Goal: Obtain resource: Download file/media

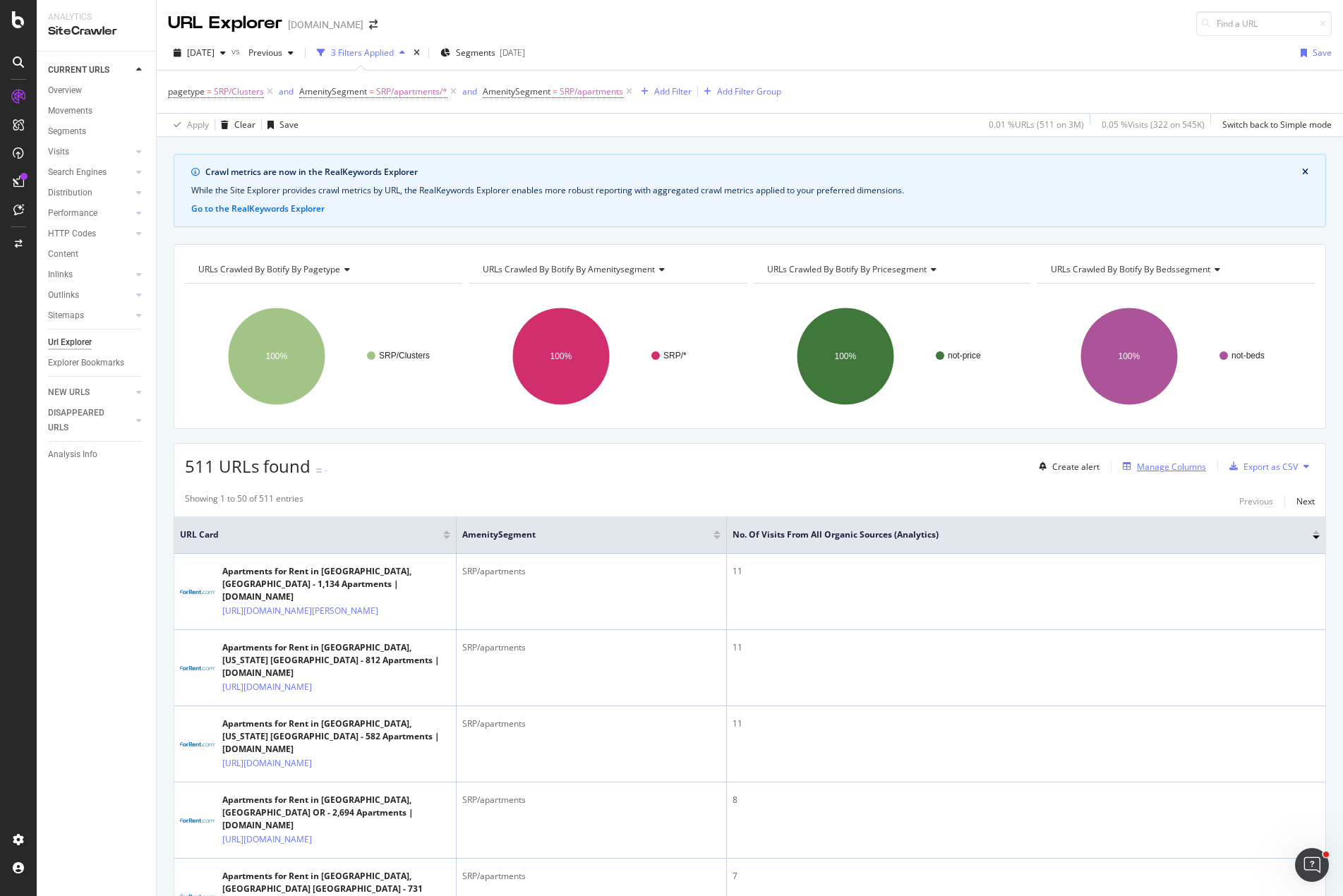
click at [1153, 464] on div "Manage Columns" at bounding box center [1171, 467] width 70 height 12
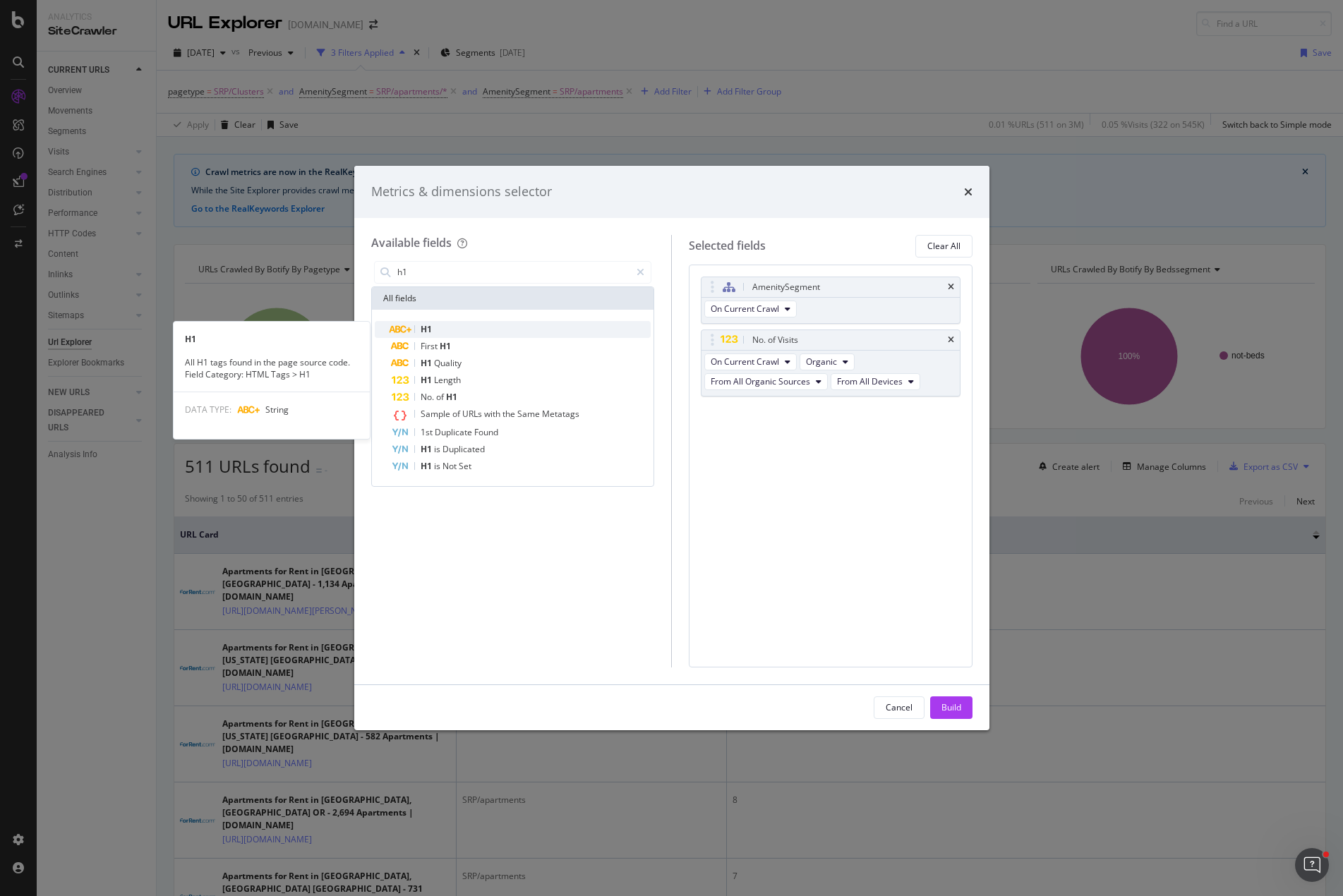
click at [439, 328] on div "H1" at bounding box center [522, 329] width 260 height 17
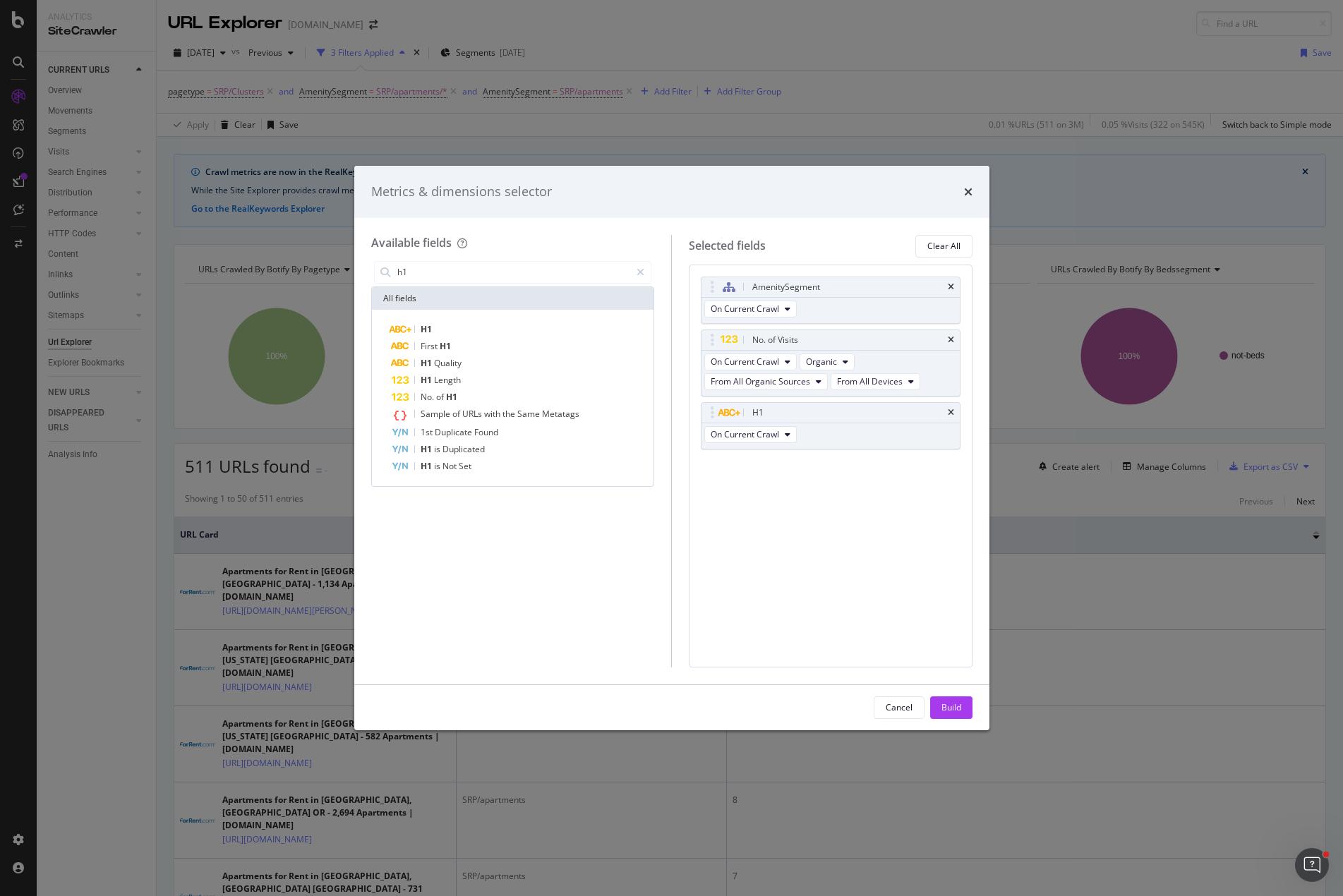
drag, startPoint x: 952, startPoint y: 410, endPoint x: 924, endPoint y: 411, distance: 28.0
click at [951, 410] on icon "times" at bounding box center [951, 412] width 6 height 8
click at [481, 338] on div "H1 First H1 H1 Quality H1 Length No. of H1 Sample of URLs with the Same Metatag…" at bounding box center [513, 397] width 277 height 154
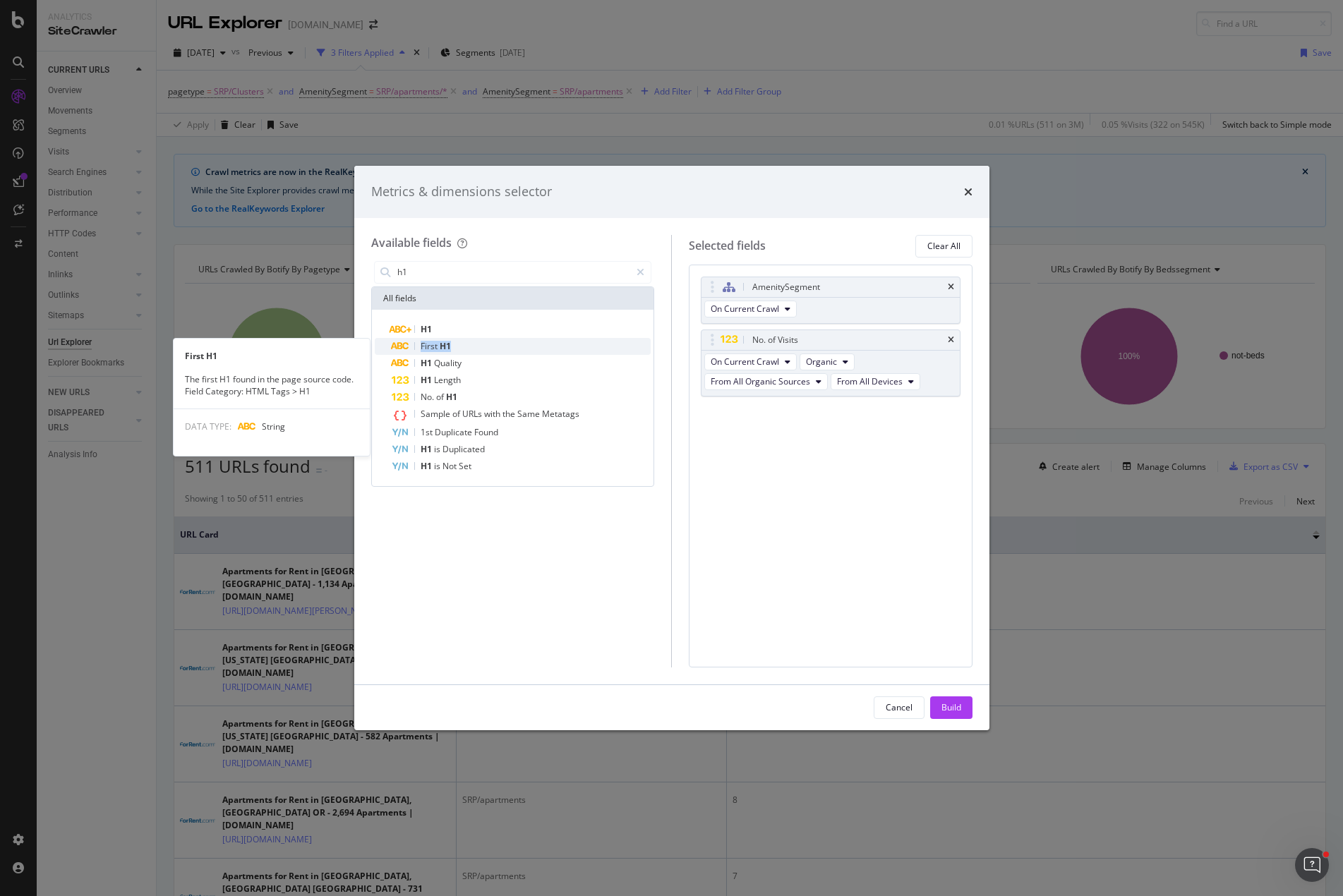
click at [476, 347] on div "First H1" at bounding box center [522, 346] width 260 height 17
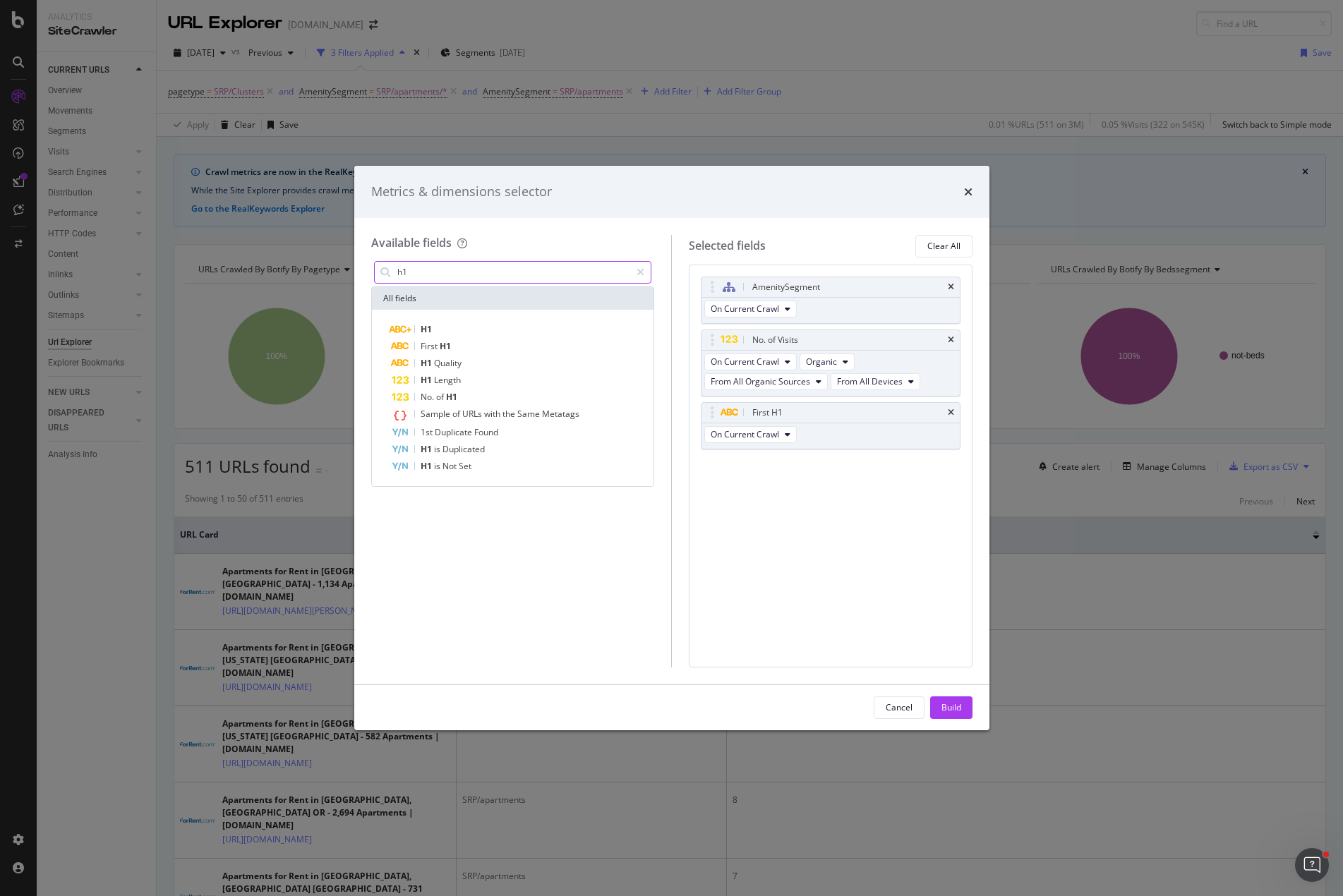
click at [438, 273] on input "h1" at bounding box center [513, 273] width 235 height 21
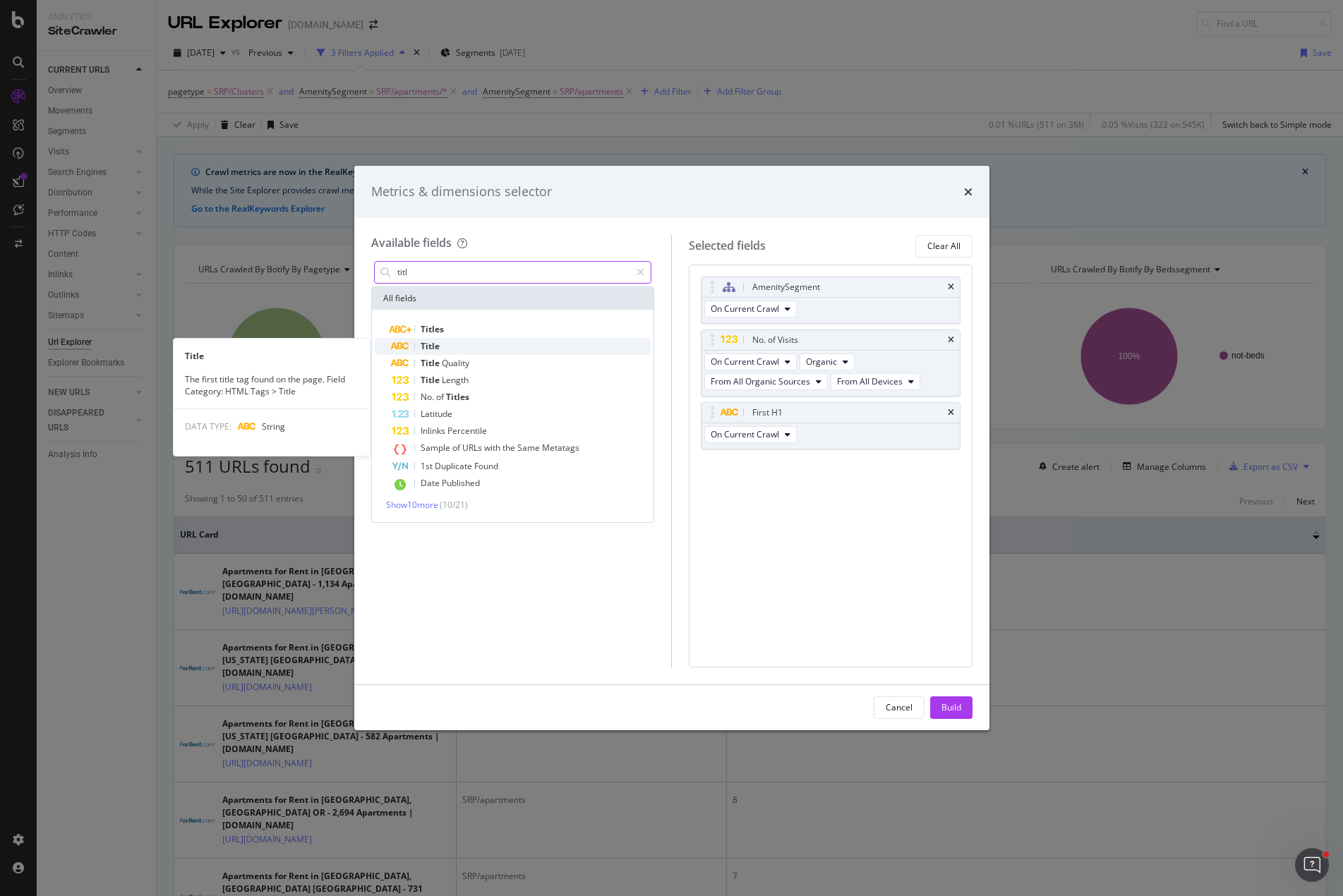
type input "titl"
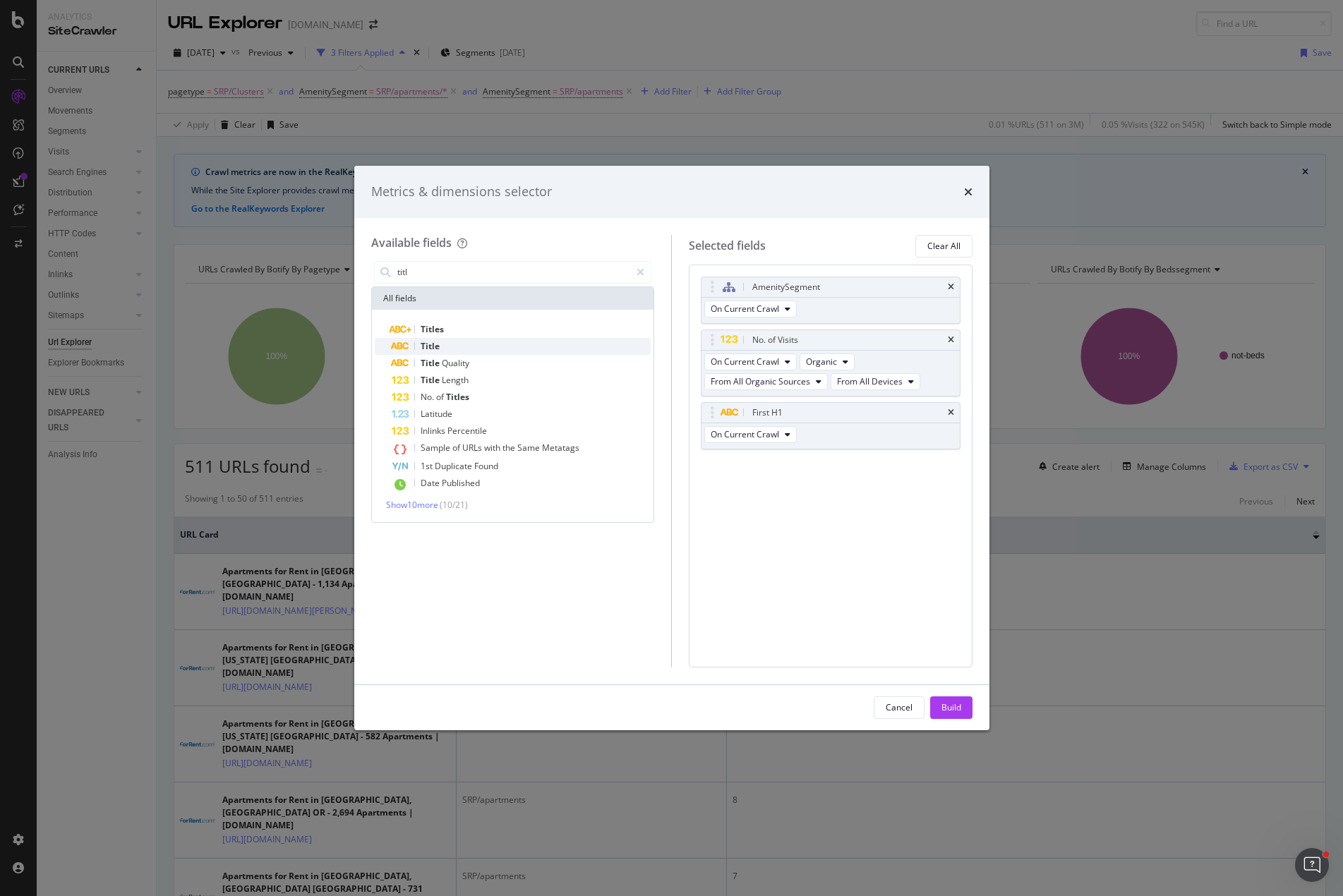
click at [438, 348] on span "Title" at bounding box center [430, 346] width 19 height 12
click at [948, 707] on div "Build" at bounding box center [951, 707] width 20 height 12
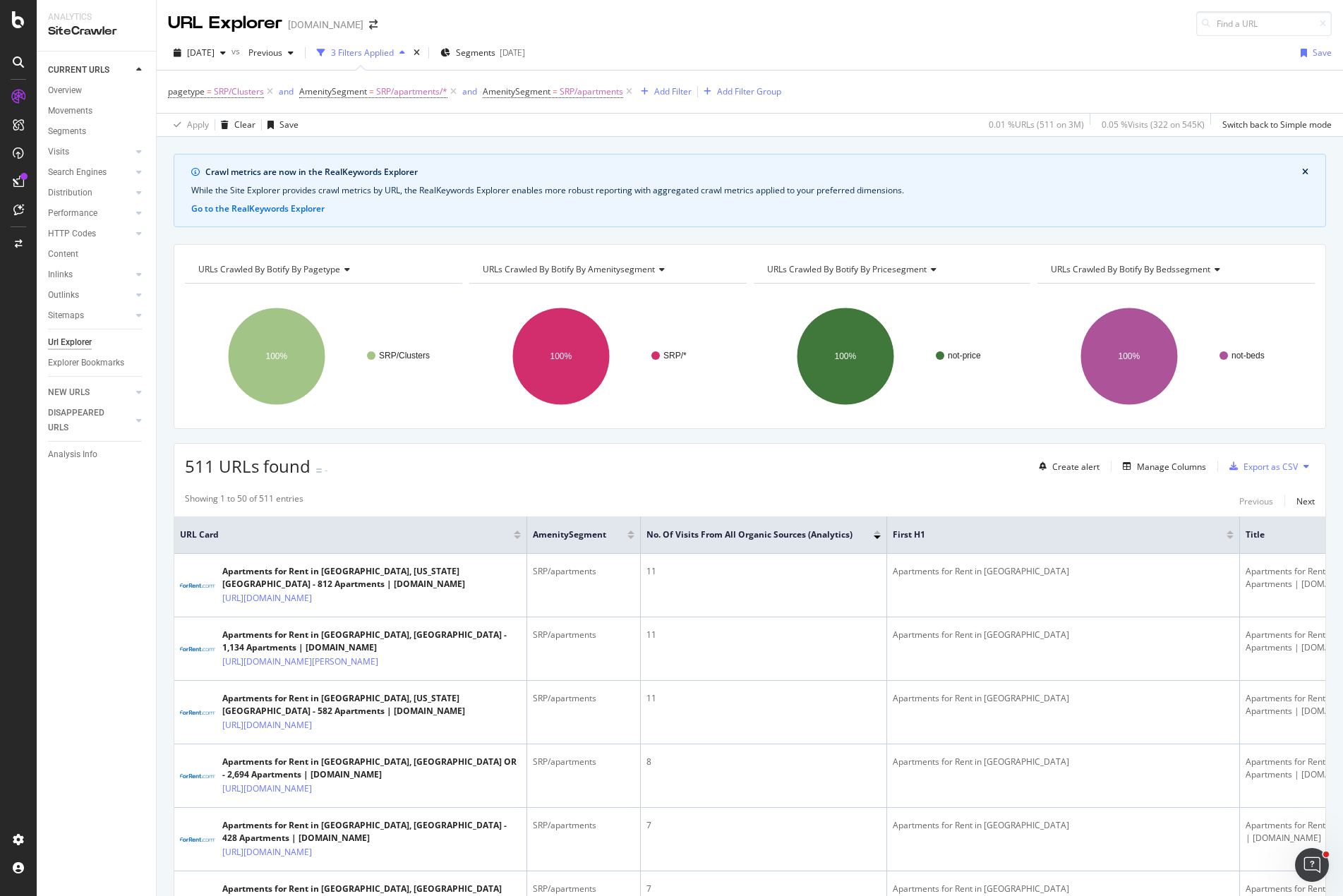
click at [704, 138] on div "Crawl metrics are now in the RealKeywords Explorer While the Site Explorer prov…" at bounding box center [749, 154] width 1186 height 34
click at [879, 141] on div "Crawl metrics are now in the RealKeywords Explorer While the Site Explorer prov…" at bounding box center [749, 154] width 1186 height 34
click at [1233, 144] on div "Crawl metrics are now in the RealKeywords Explorer While the Site Explorer prov…" at bounding box center [749, 154] width 1186 height 34
click at [660, 40] on div "2025 Oct. 4th vs Previous 3 Filters Applied Segments 2025-09-15 Save pagetype =…" at bounding box center [749, 86] width 1186 height 101
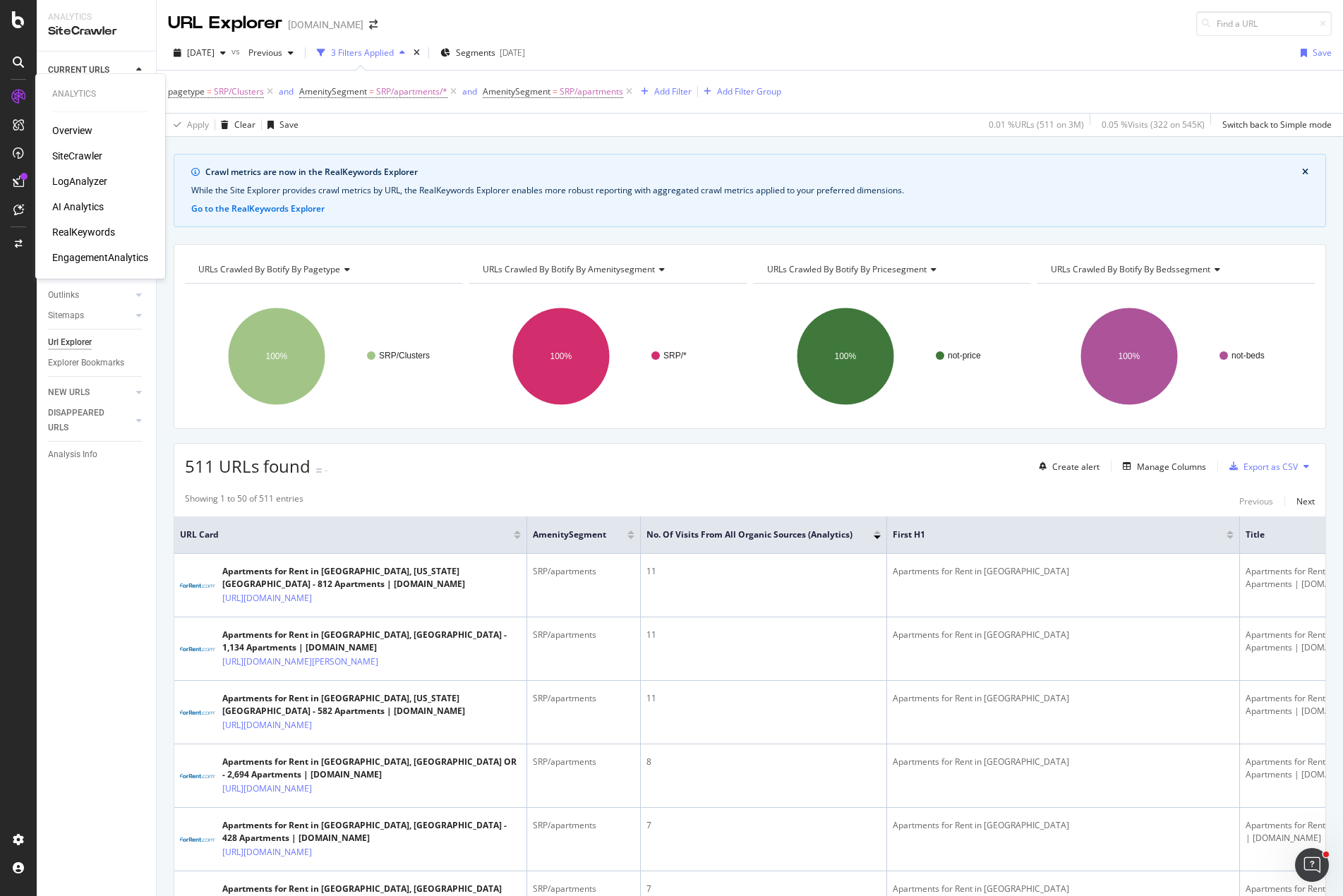
click at [79, 228] on div "RealKeywords" at bounding box center [83, 232] width 63 height 14
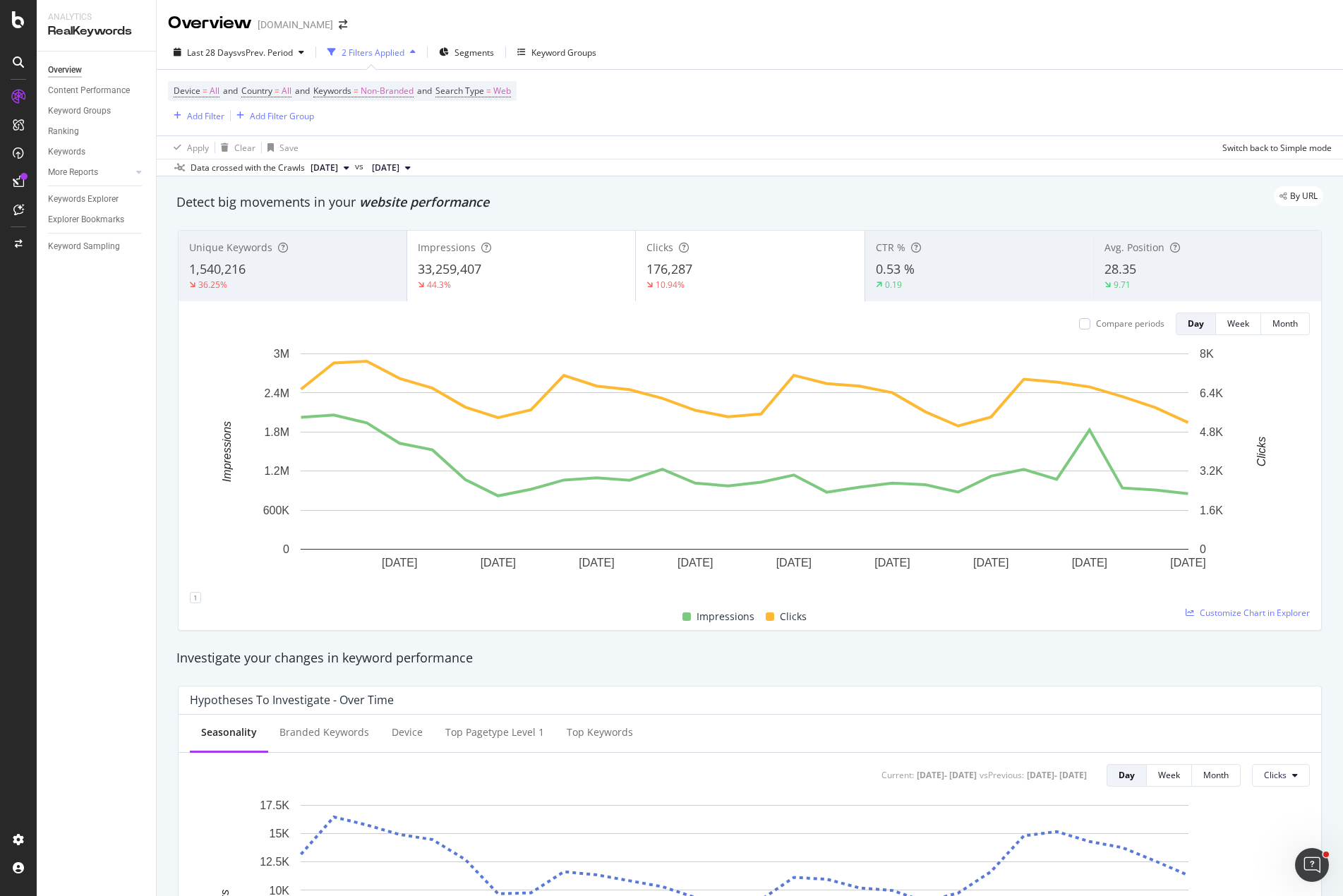
click at [806, 99] on div "Device = All and Country = All and Keywords = Non-Branded and Search Type = Web…" at bounding box center [749, 102] width 1163 height 66
click at [558, 51] on div "Keyword Groups" at bounding box center [564, 53] width 65 height 12
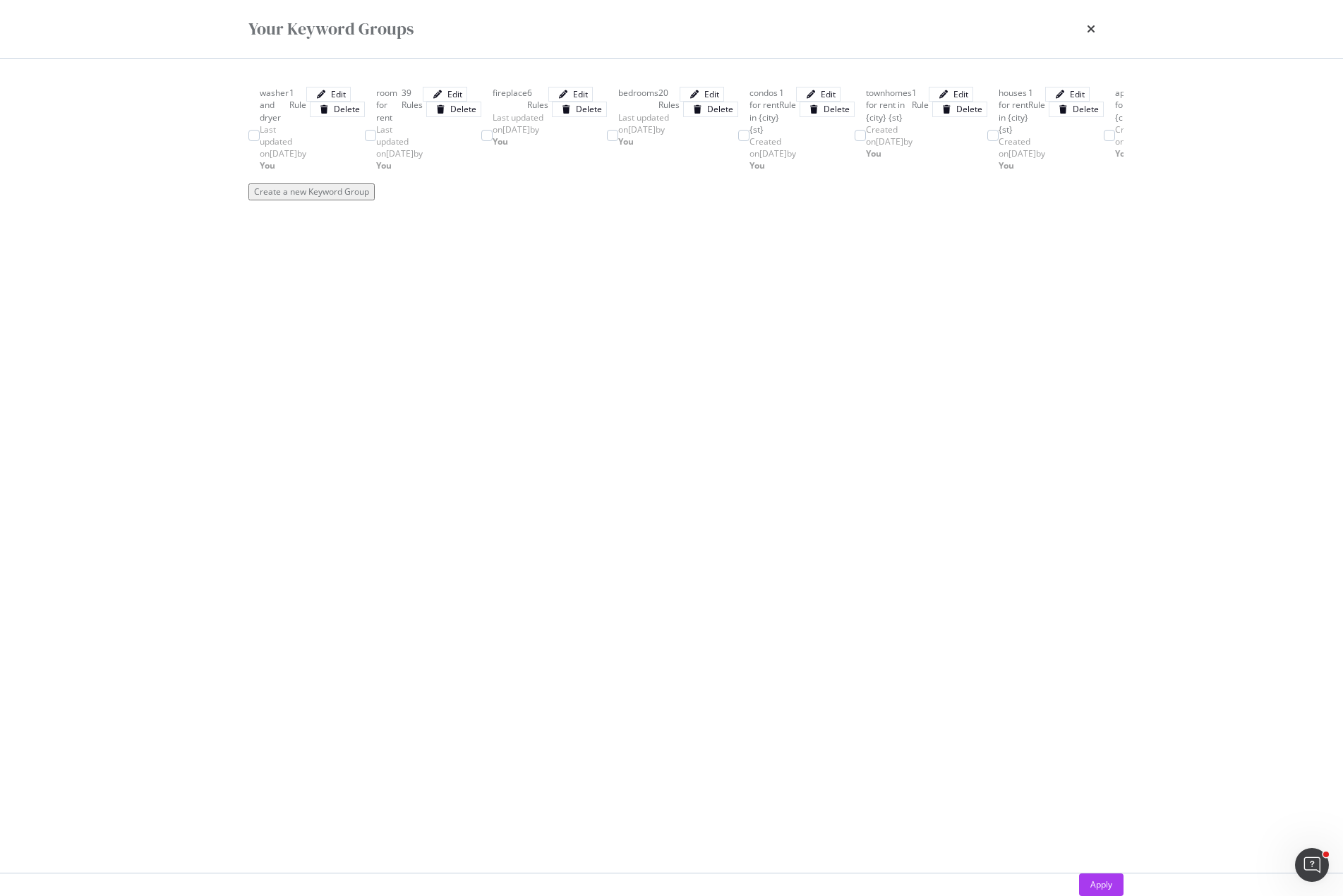
drag, startPoint x: 1095, startPoint y: 26, endPoint x: 1080, endPoint y: 31, distance: 15.8
click at [1095, 26] on div "Your Keyword Groups" at bounding box center [672, 29] width 903 height 58
drag, startPoint x: 1080, startPoint y: 29, endPoint x: 1091, endPoint y: 27, distance: 11.2
click at [1083, 28] on div "Your Keyword Groups" at bounding box center [672, 28] width 846 height 24
drag, startPoint x: 1091, startPoint y: 27, endPoint x: 1076, endPoint y: 30, distance: 15.3
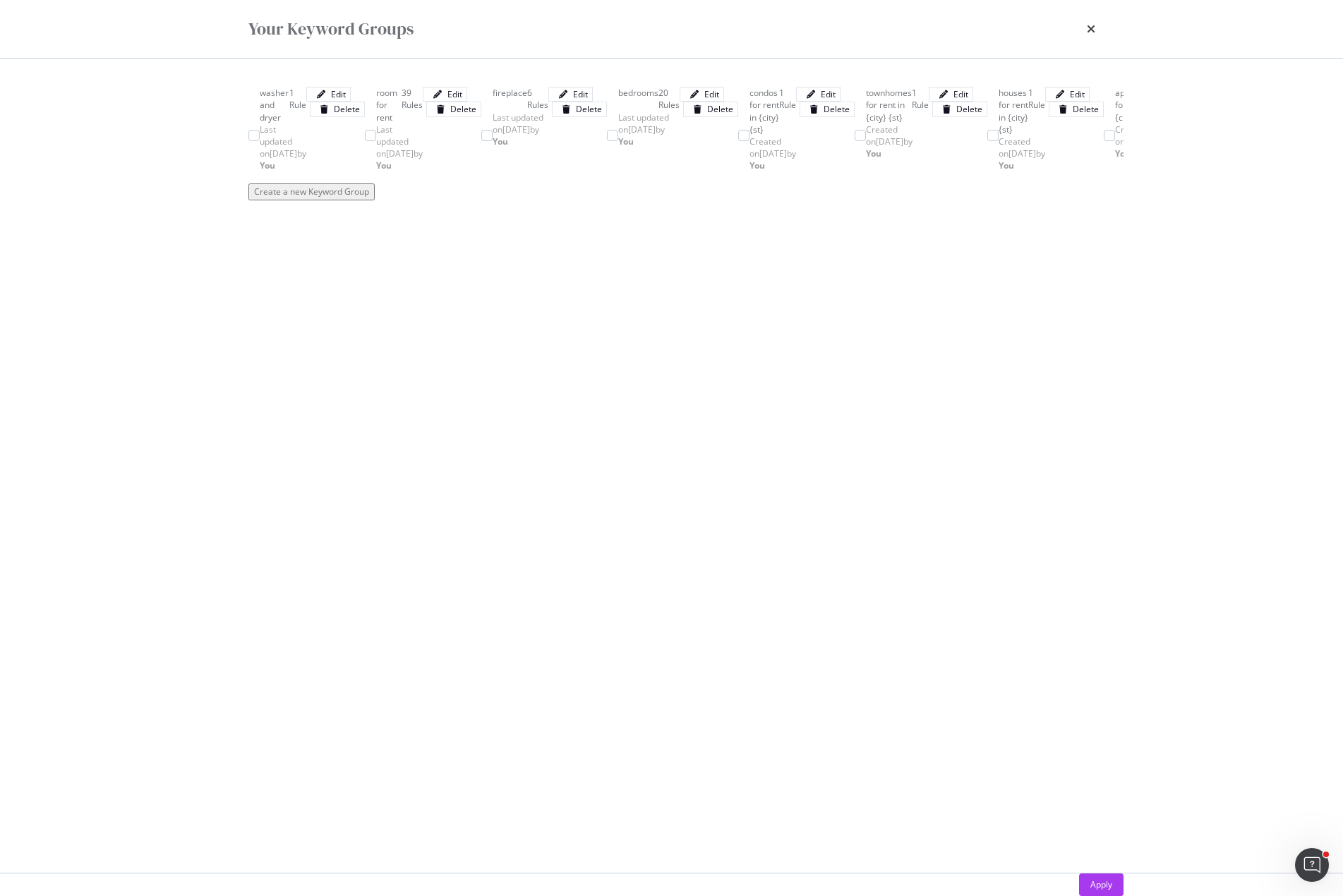
click at [1092, 27] on icon "times" at bounding box center [1091, 28] width 8 height 11
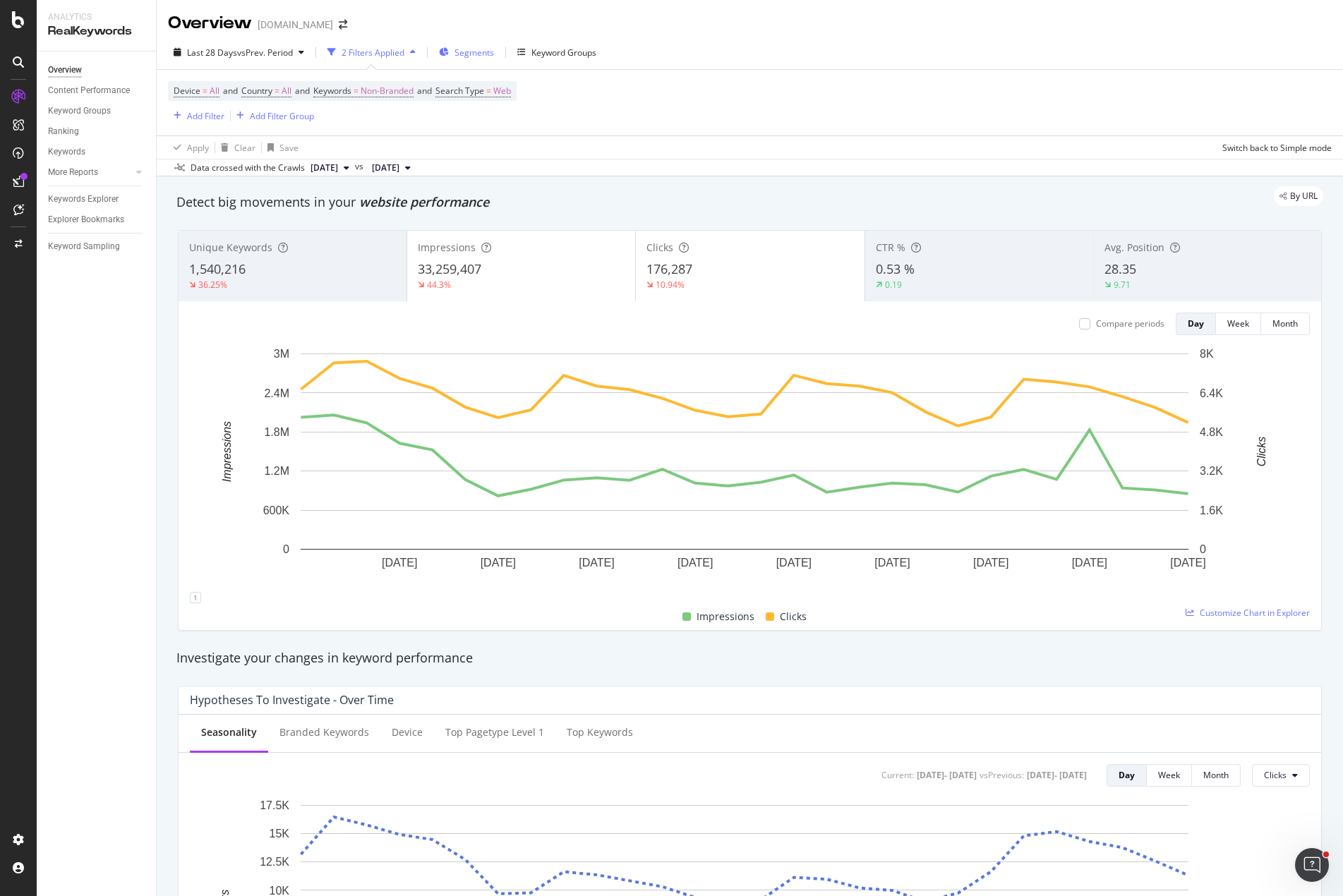
click at [474, 49] on span "Segments" at bounding box center [474, 53] width 40 height 12
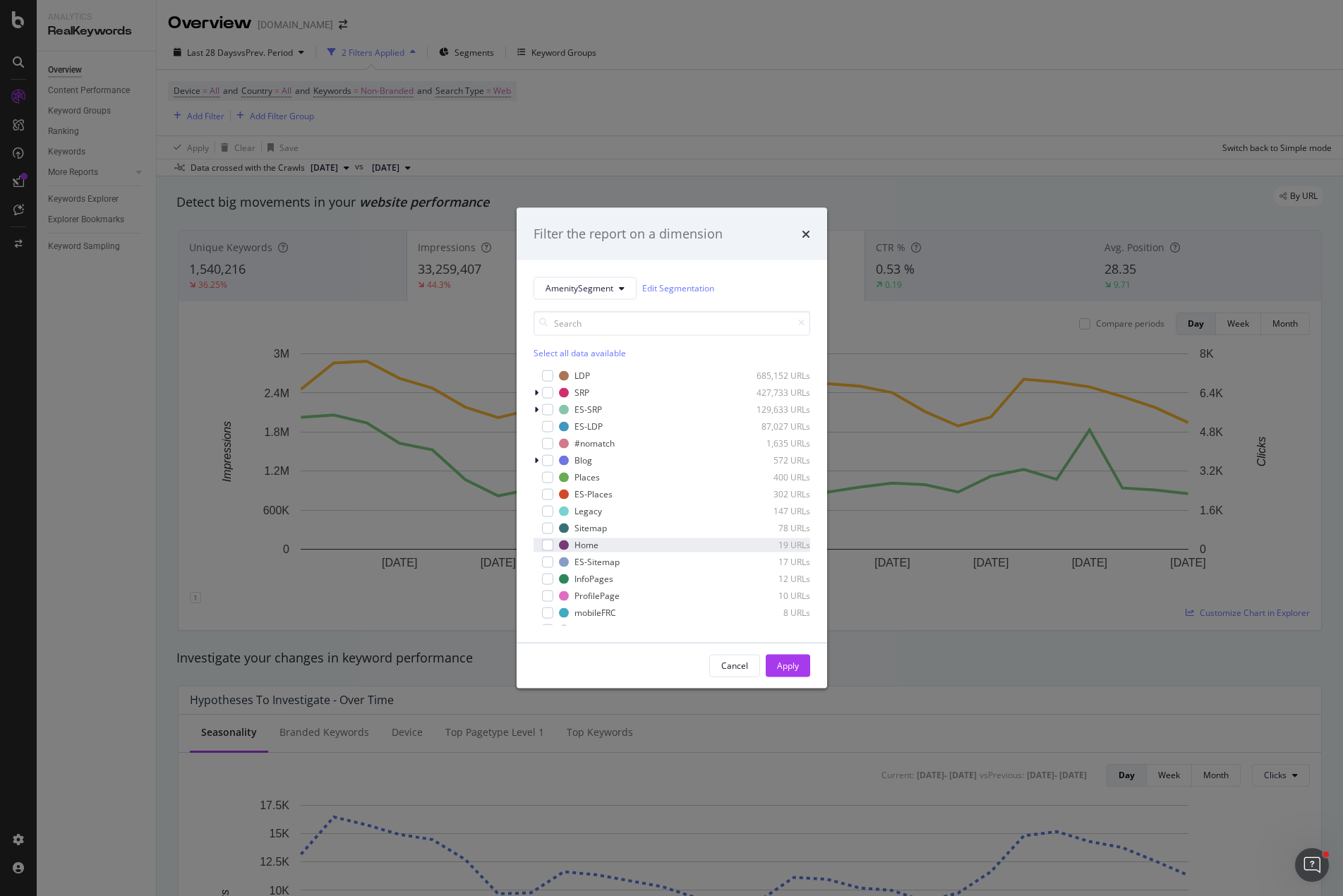
click at [553, 545] on div "Home 19 URLs" at bounding box center [672, 545] width 277 height 14
click at [798, 662] on button "Apply" at bounding box center [788, 665] width 44 height 23
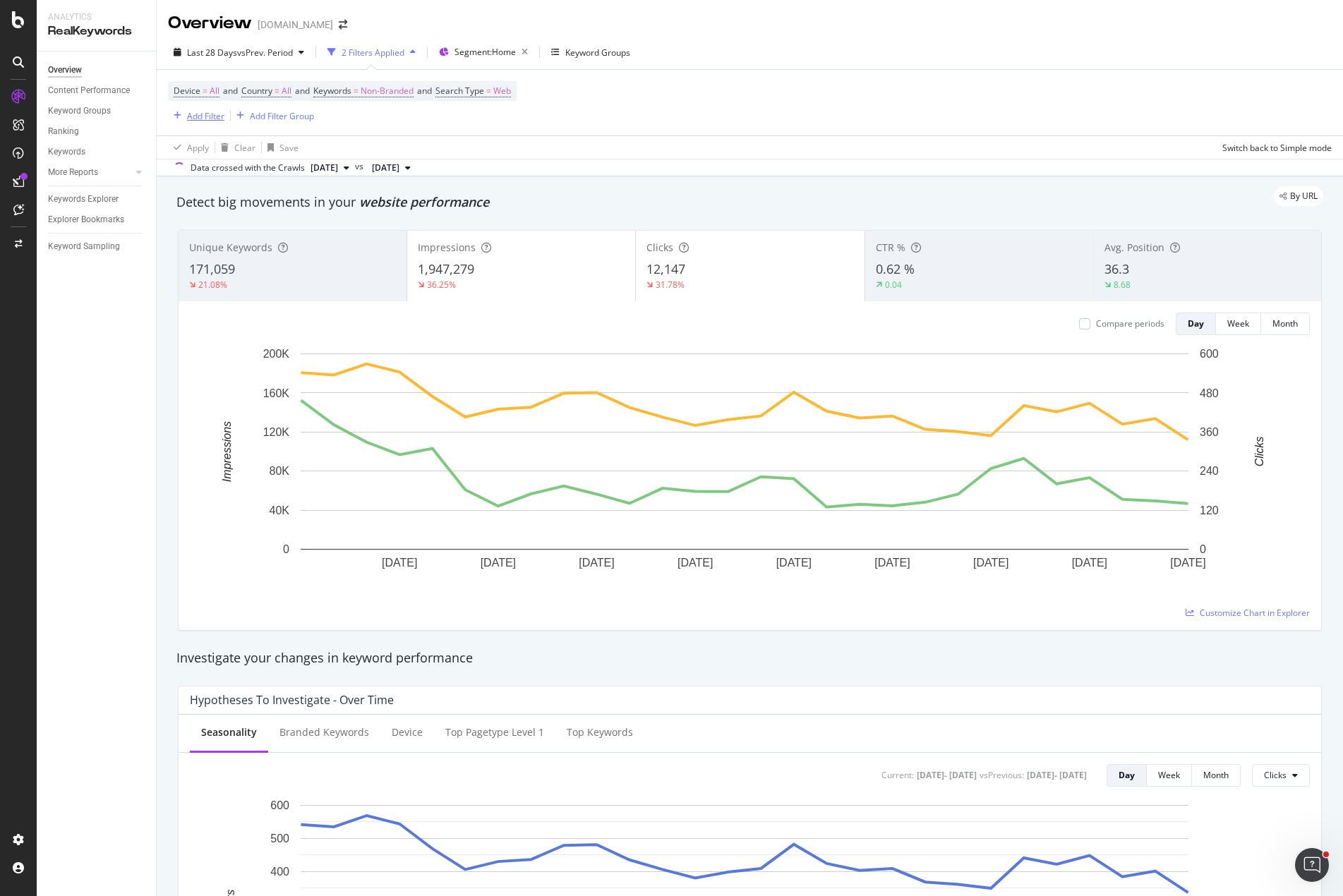
click at [205, 115] on div "Add Filter" at bounding box center [205, 116] width 37 height 12
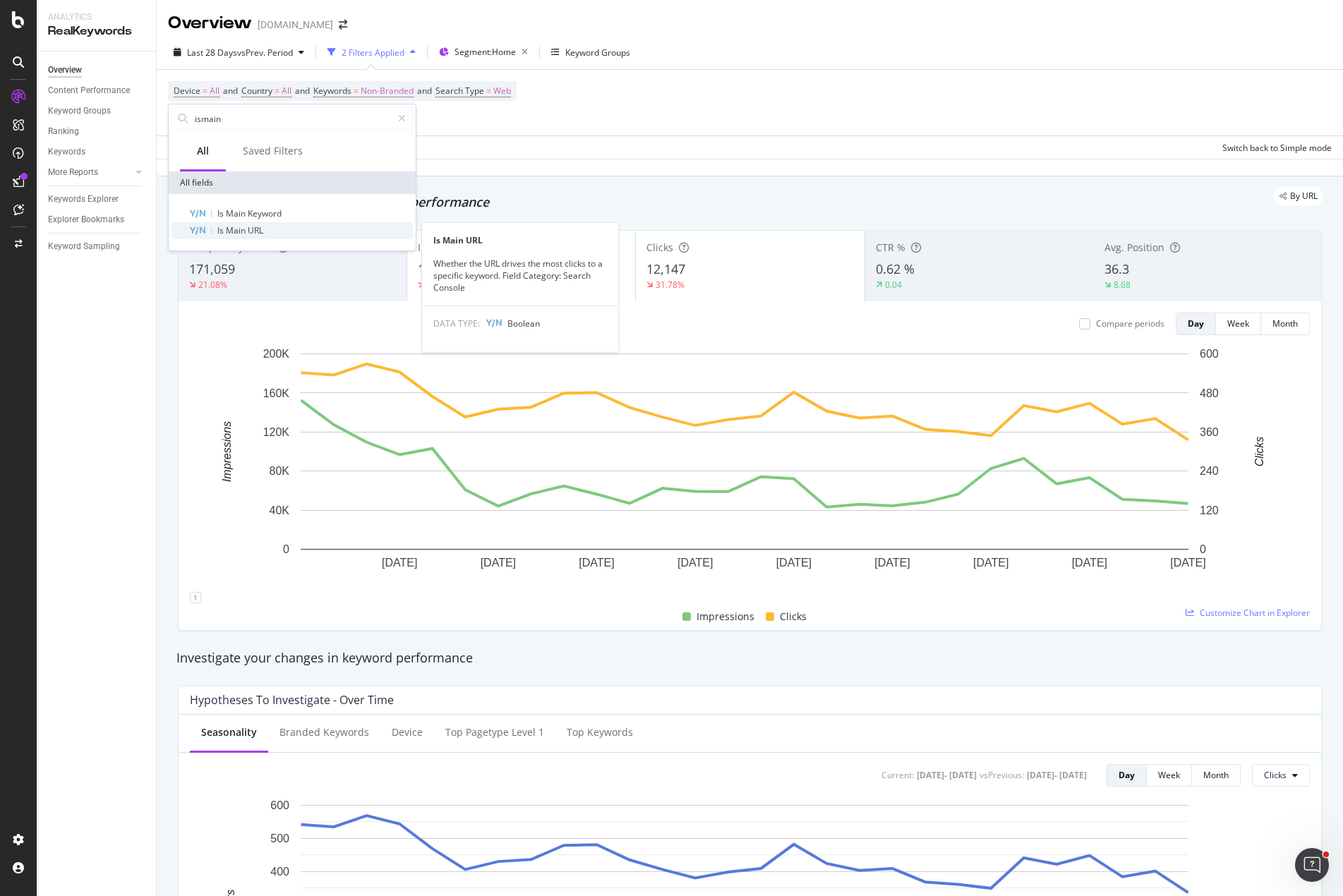
type input "ismain"
click at [281, 232] on div "Is Main URL" at bounding box center [301, 231] width 225 height 17
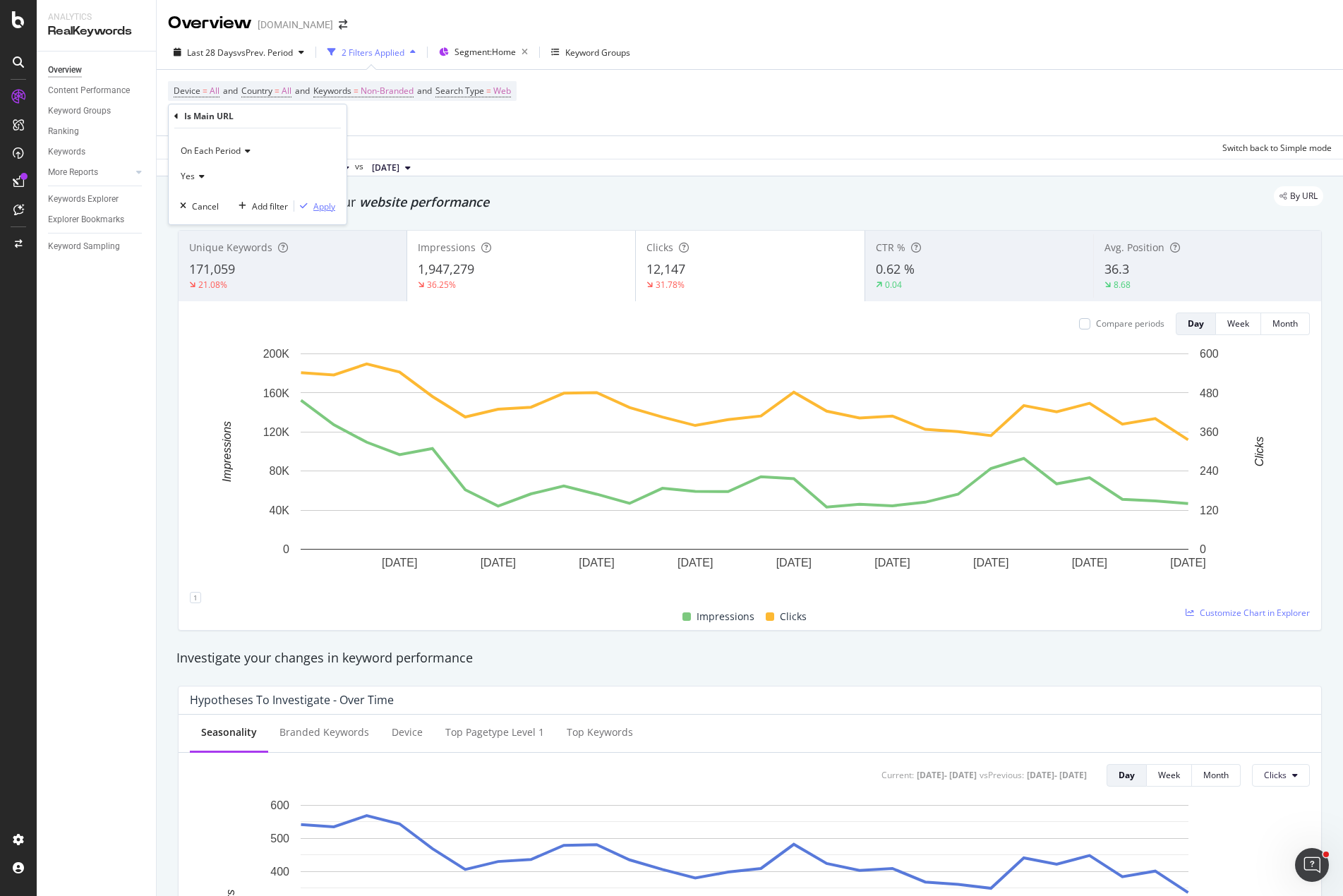
click at [316, 207] on div "Apply" at bounding box center [324, 206] width 22 height 12
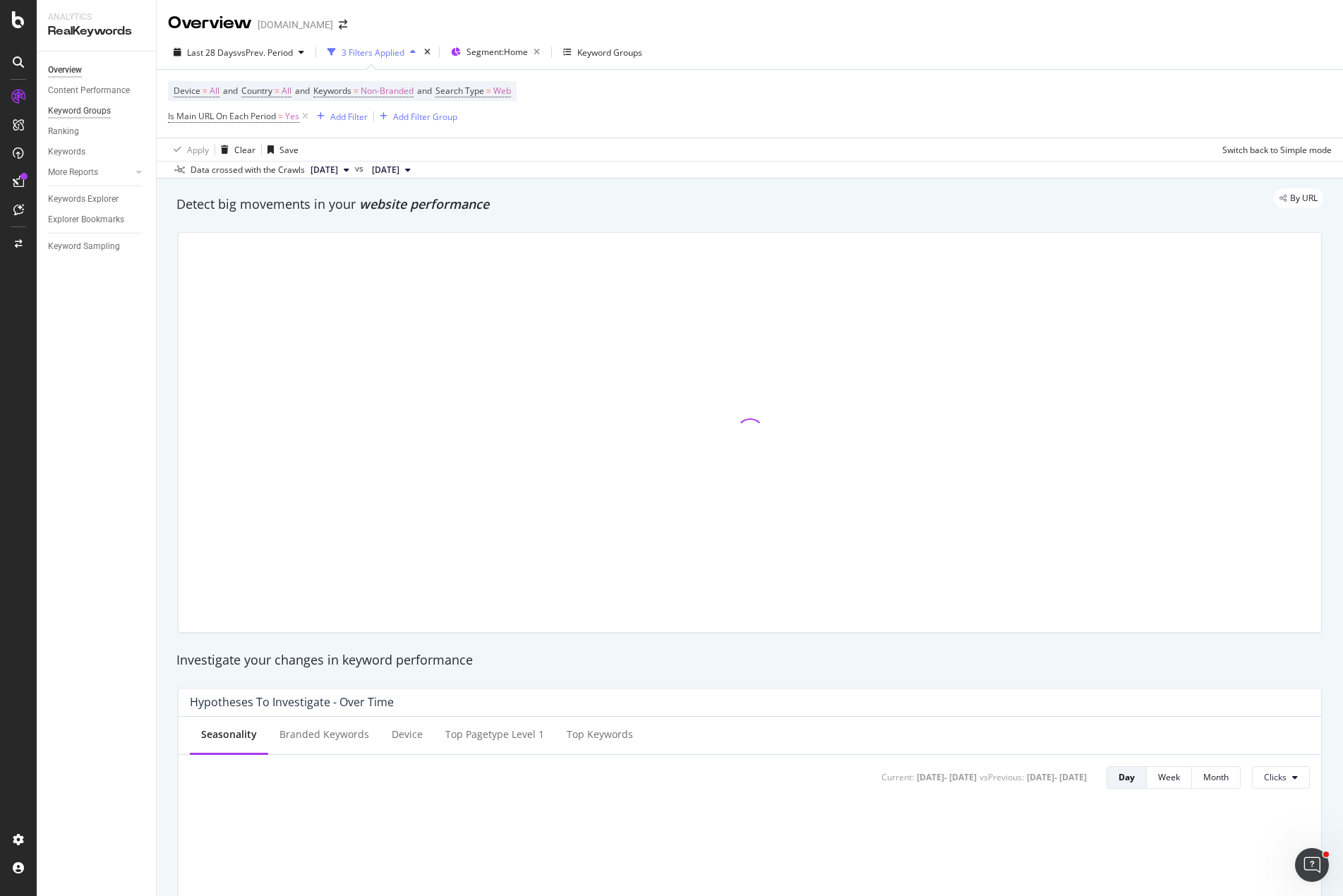
click at [84, 106] on div "Keyword Groups" at bounding box center [79, 111] width 63 height 15
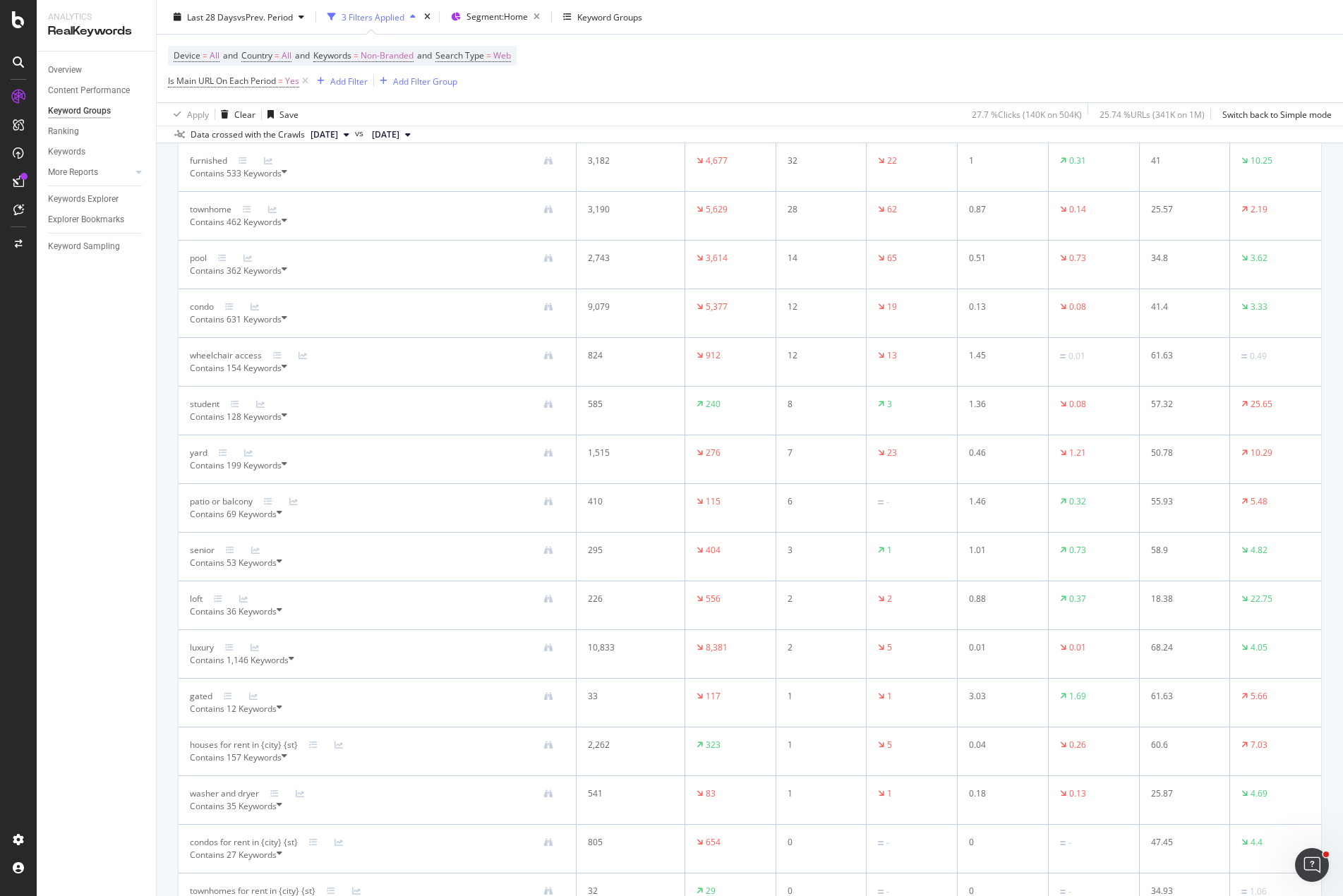
scroll to position [1059, 0]
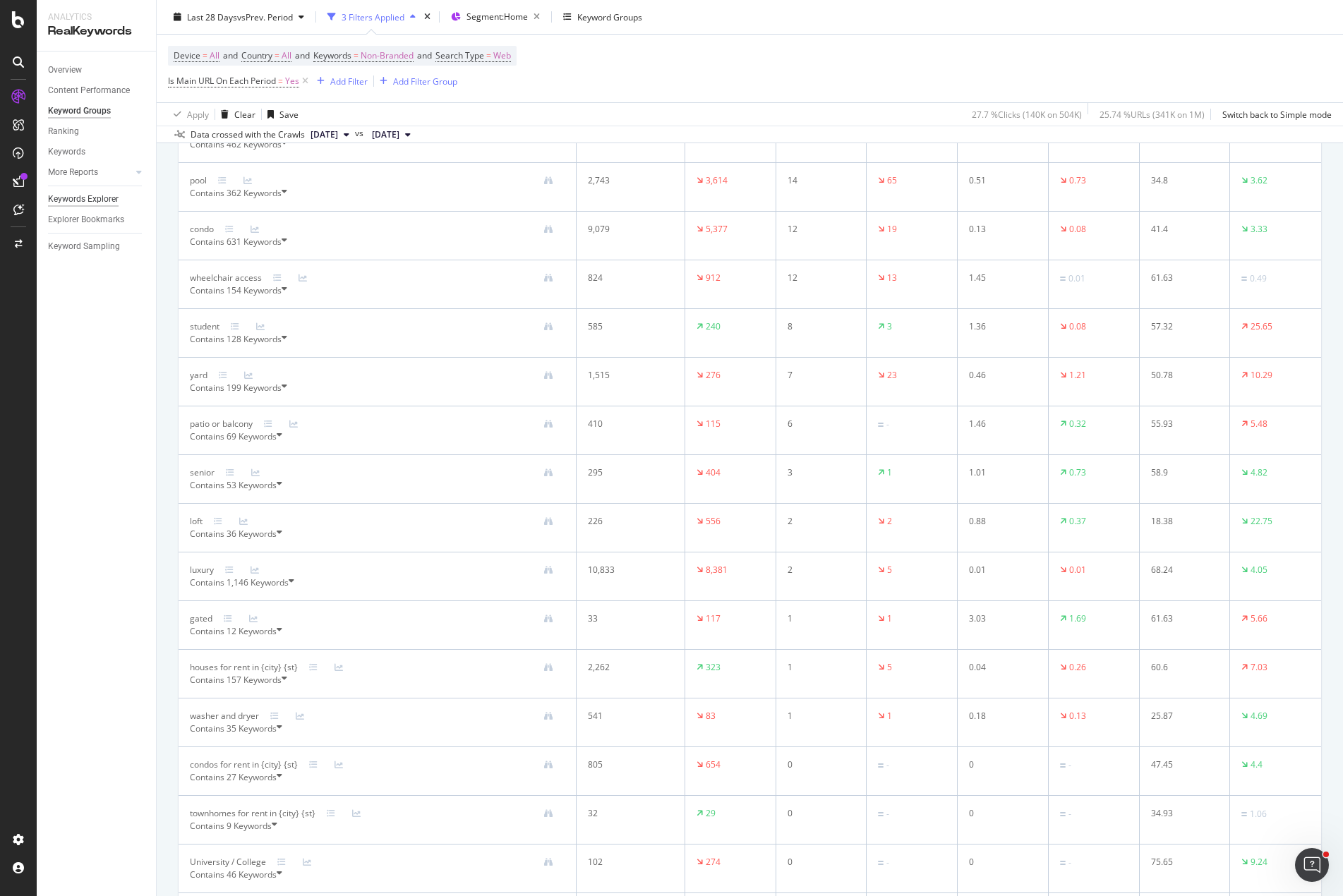
drag, startPoint x: 95, startPoint y: 199, endPoint x: 129, endPoint y: 200, distance: 34.0
click at [95, 199] on div "Keywords Explorer" at bounding box center [83, 199] width 70 height 15
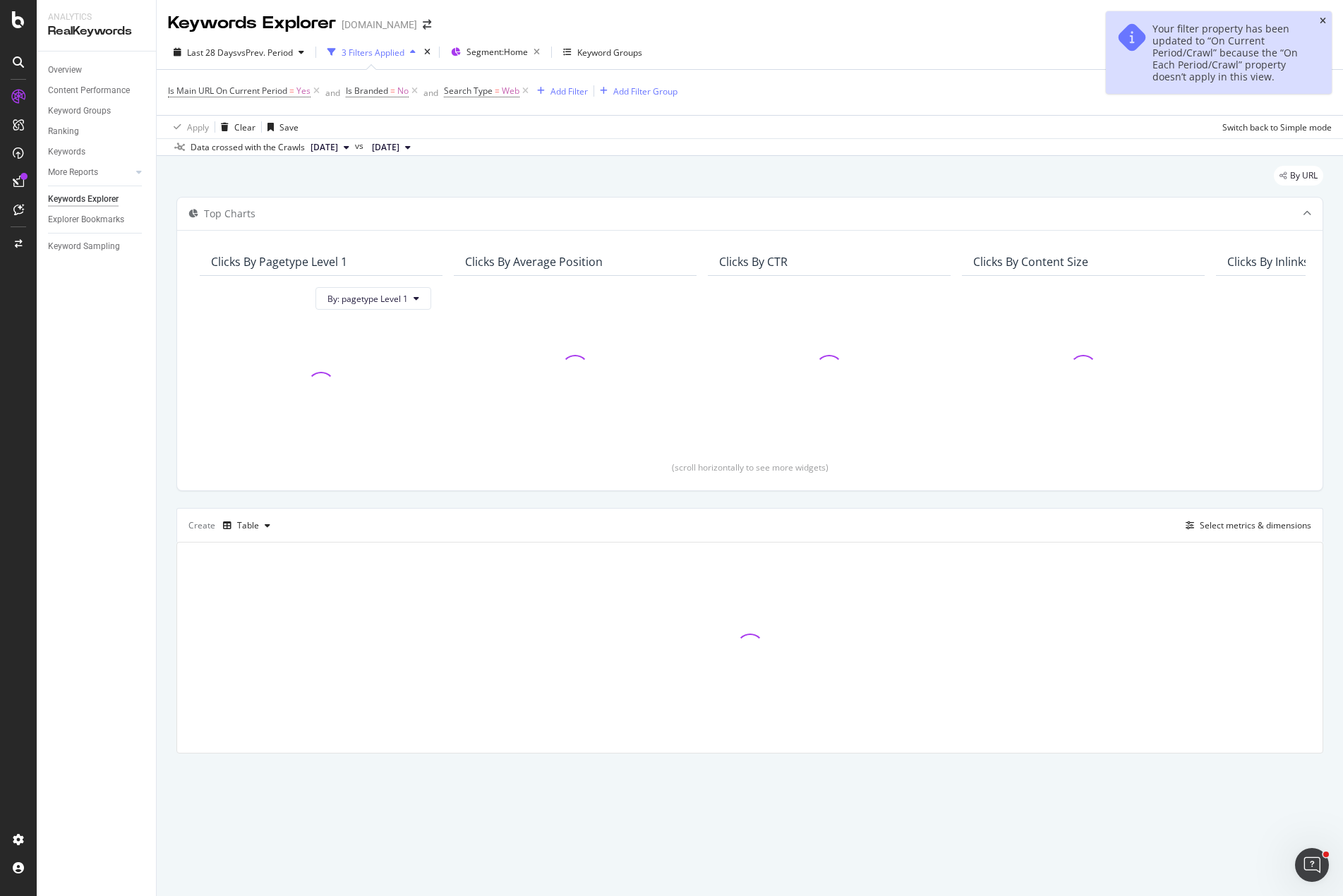
click at [1324, 21] on icon "close toast" at bounding box center [1322, 21] width 6 height 8
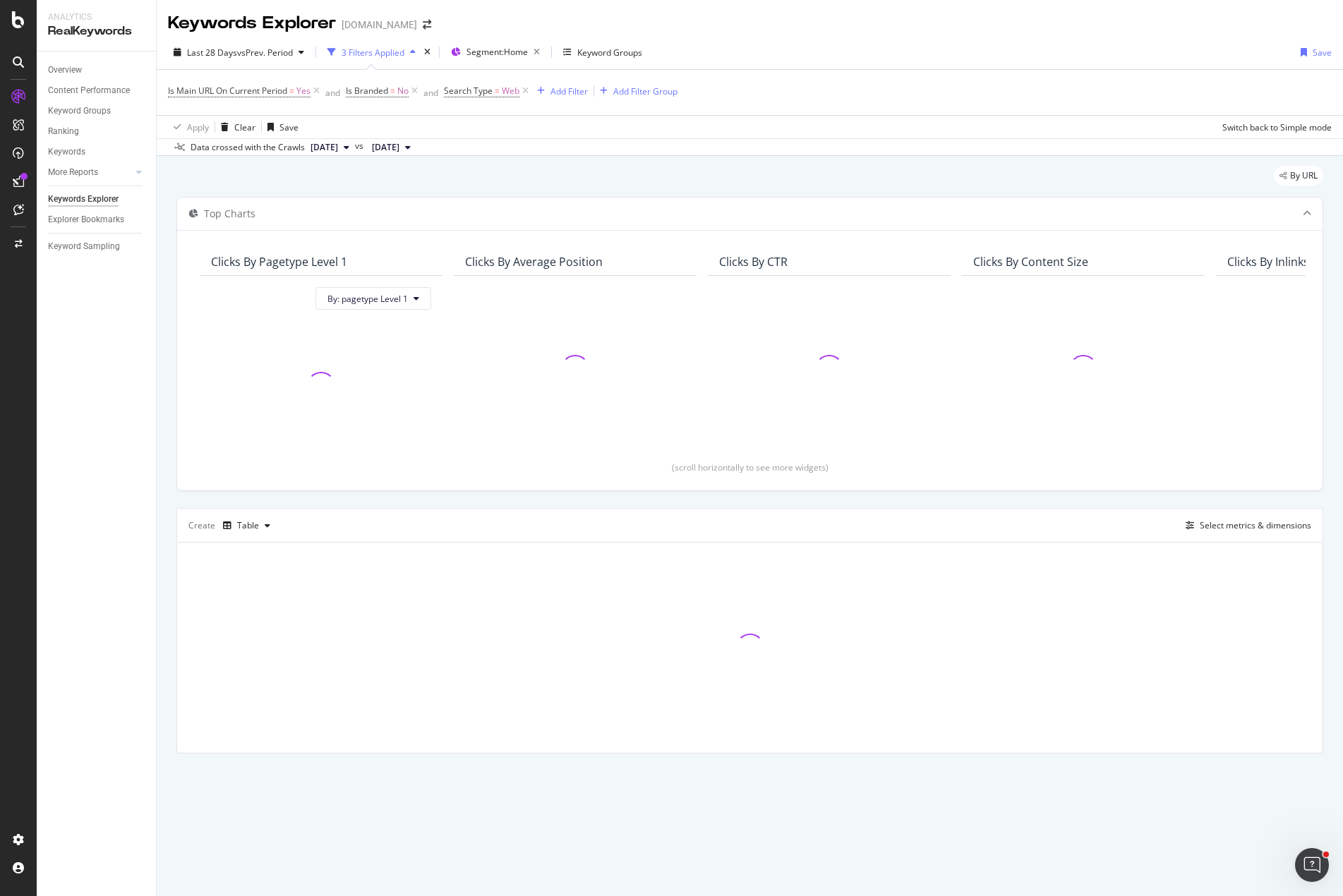
click at [1005, 171] on div "By URL" at bounding box center [749, 181] width 1147 height 31
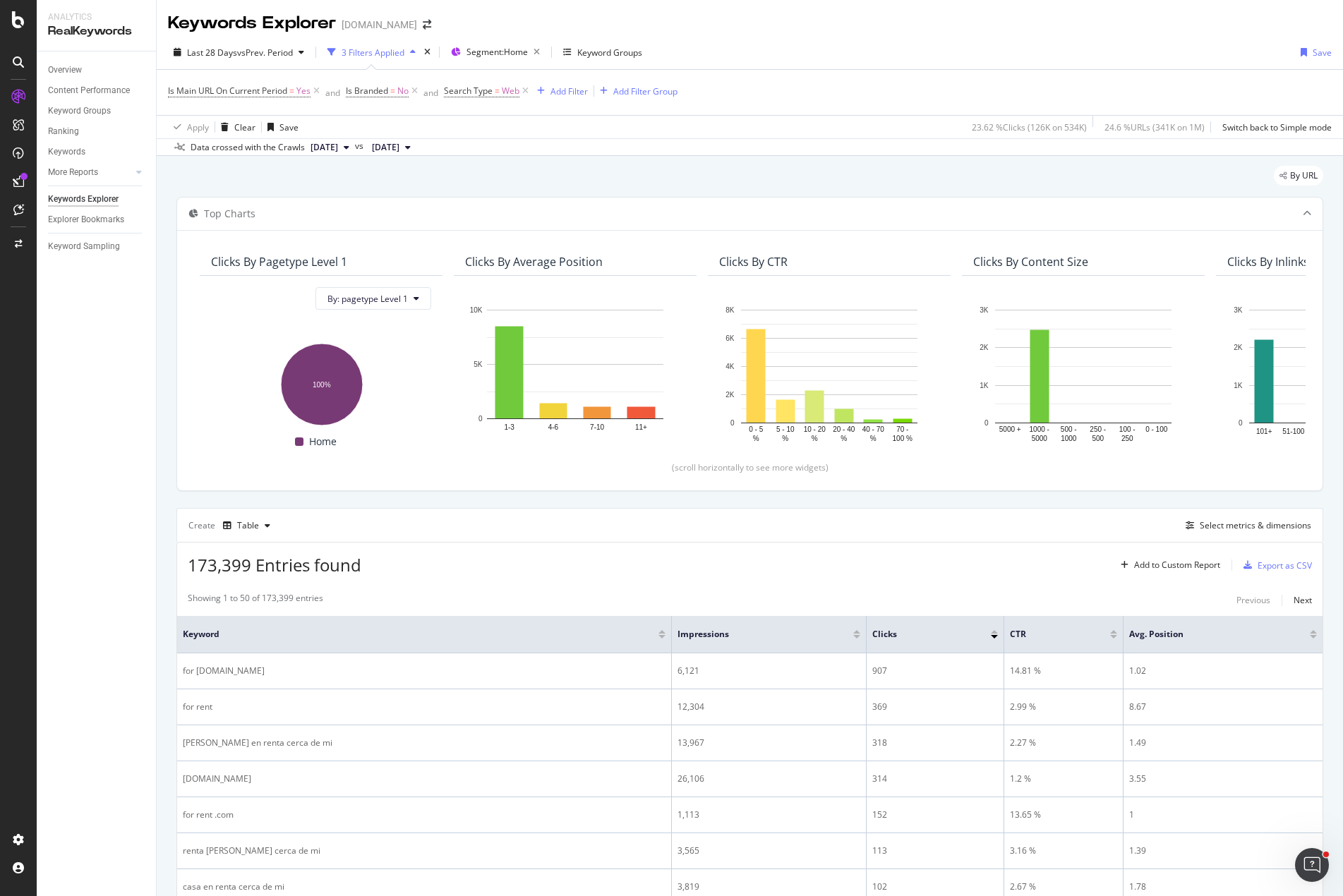
click at [987, 537] on div "Create Table Select metrics & dimensions" at bounding box center [749, 525] width 1147 height 34
drag, startPoint x: 1293, startPoint y: 597, endPoint x: 990, endPoint y: 545, distance: 307.4
click at [1220, 523] on div "Select metrics & dimensions" at bounding box center [1255, 526] width 112 height 12
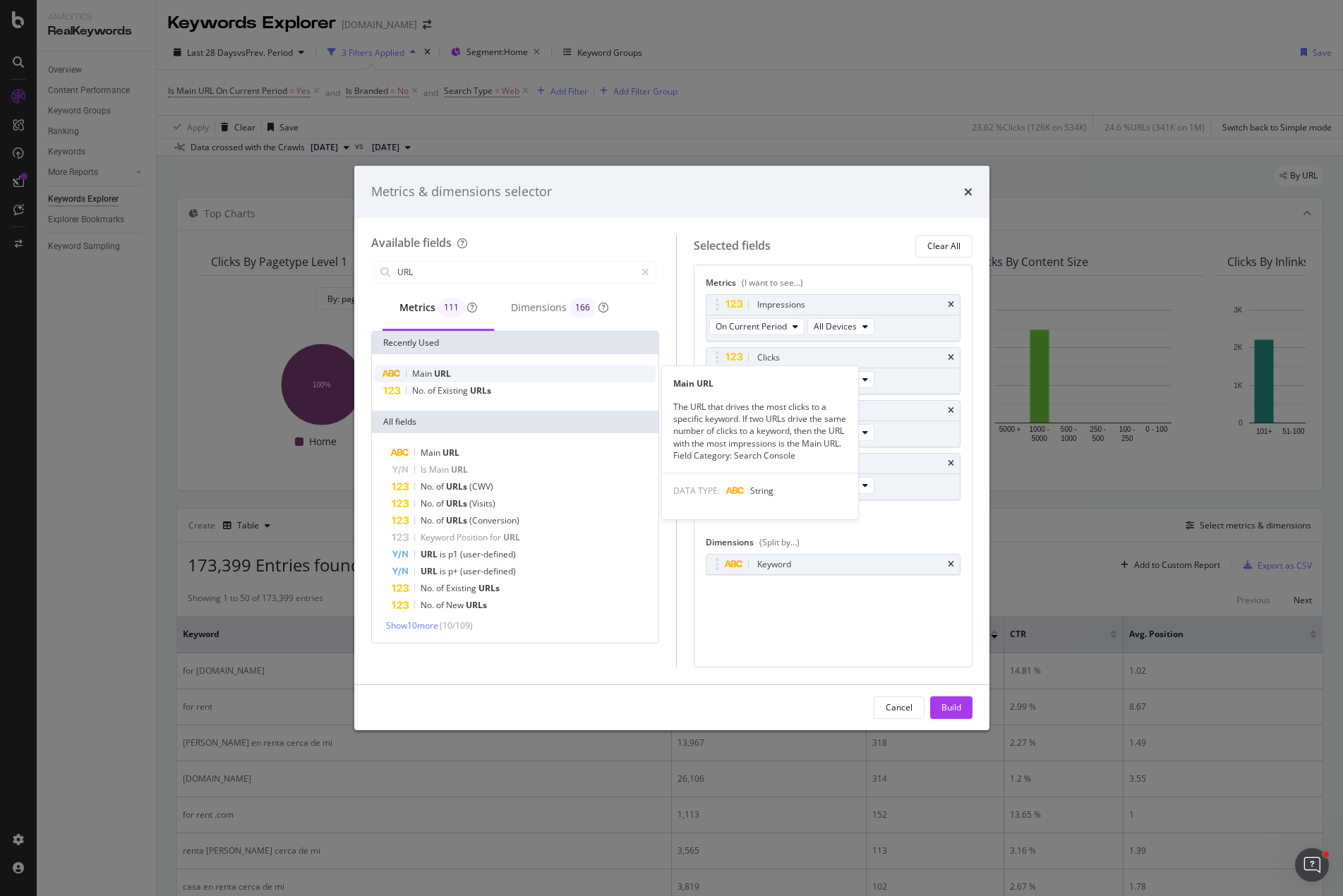
type input "URL"
click at [477, 377] on div "Main URL" at bounding box center [515, 374] width 281 height 17
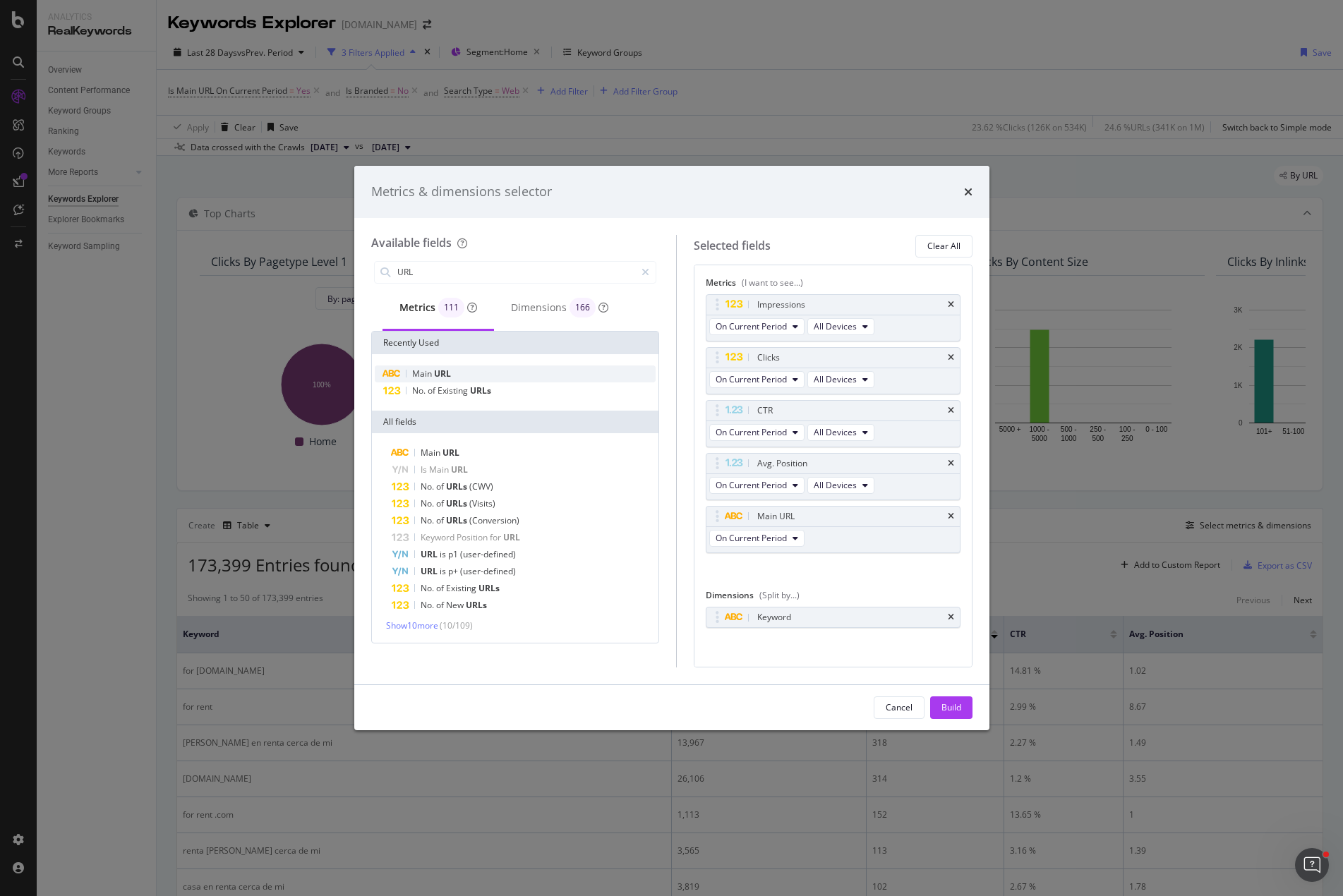
click at [477, 377] on div "Main URL" at bounding box center [515, 374] width 281 height 17
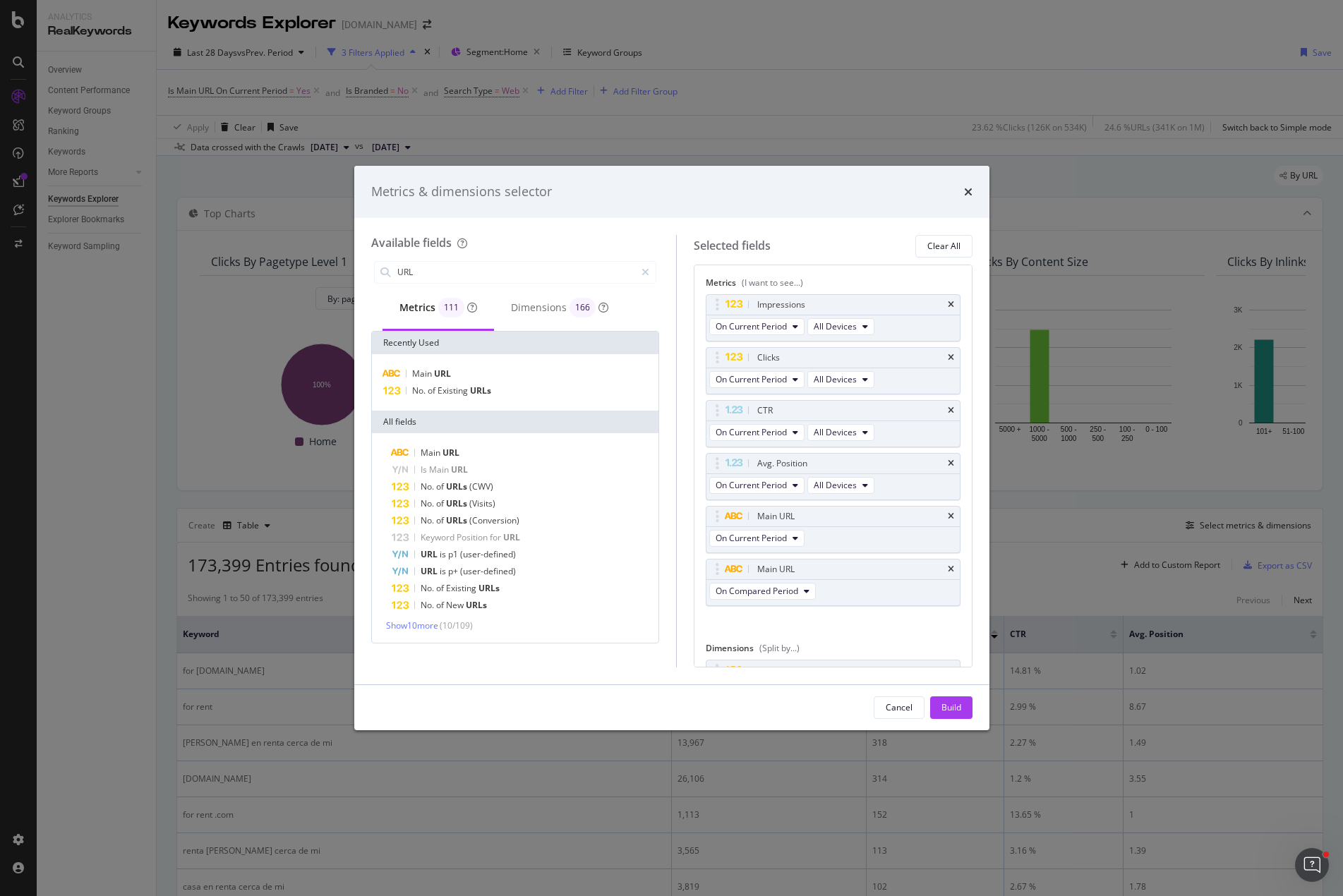
click at [948, 568] on icon "times" at bounding box center [951, 569] width 6 height 8
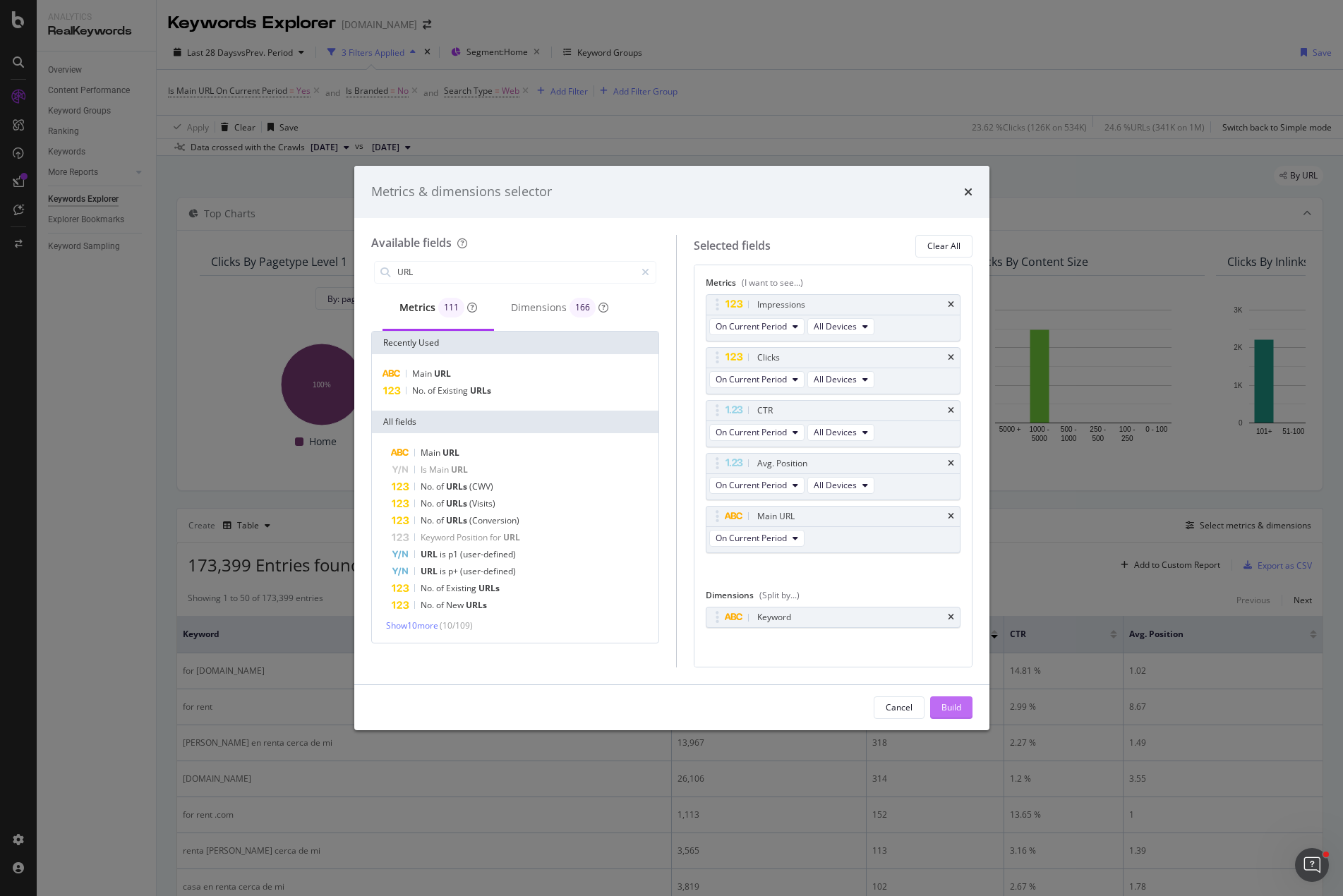
click at [950, 705] on div "Build" at bounding box center [951, 707] width 20 height 12
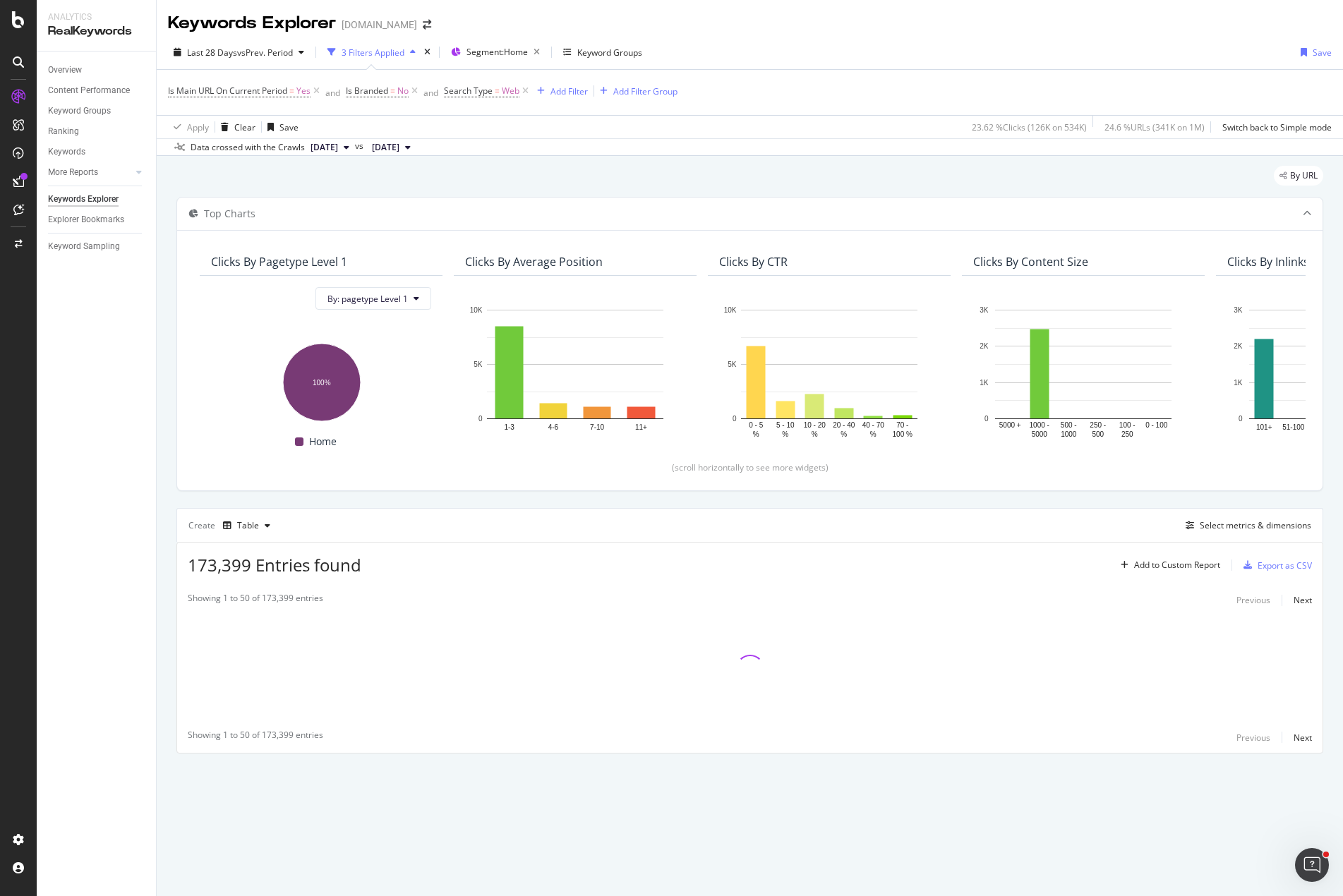
click at [914, 493] on div "Top Charts Clicks By pagetype Level 1 By: pagetype Level 1 Hold CTRL while clic…" at bounding box center [749, 475] width 1147 height 557
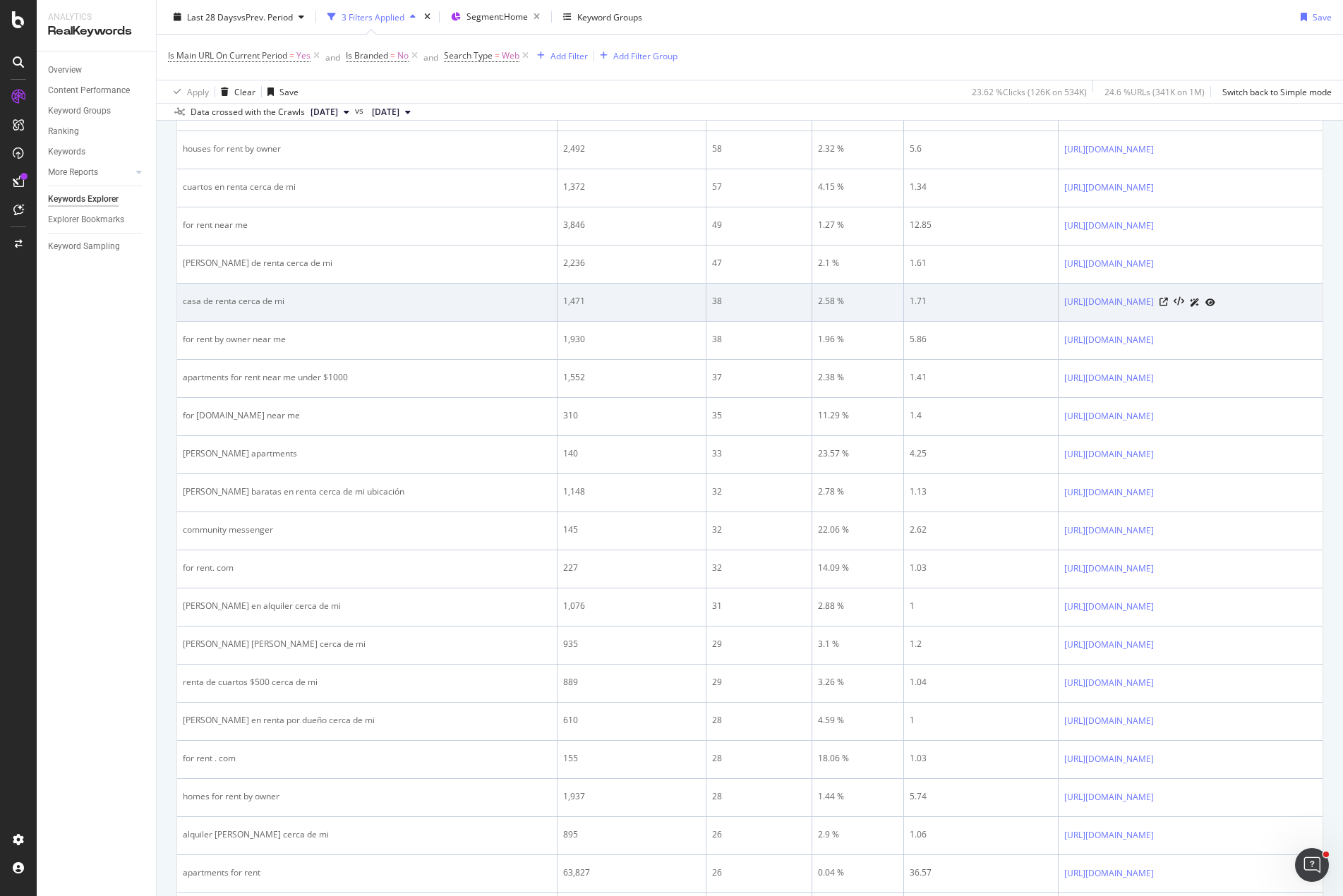
scroll to position [1741, 0]
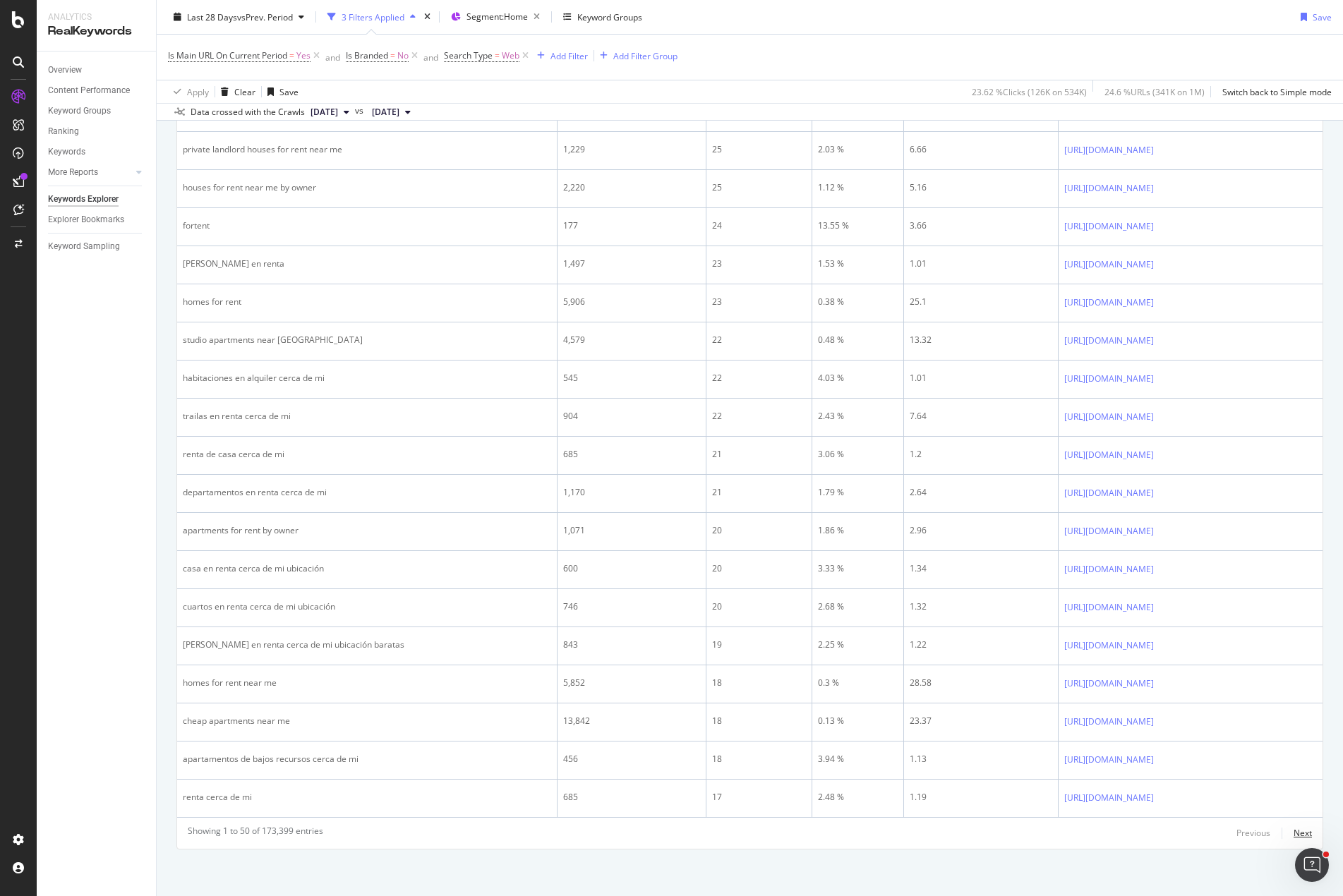
drag, startPoint x: 1294, startPoint y: 833, endPoint x: 961, endPoint y: 817, distance: 333.4
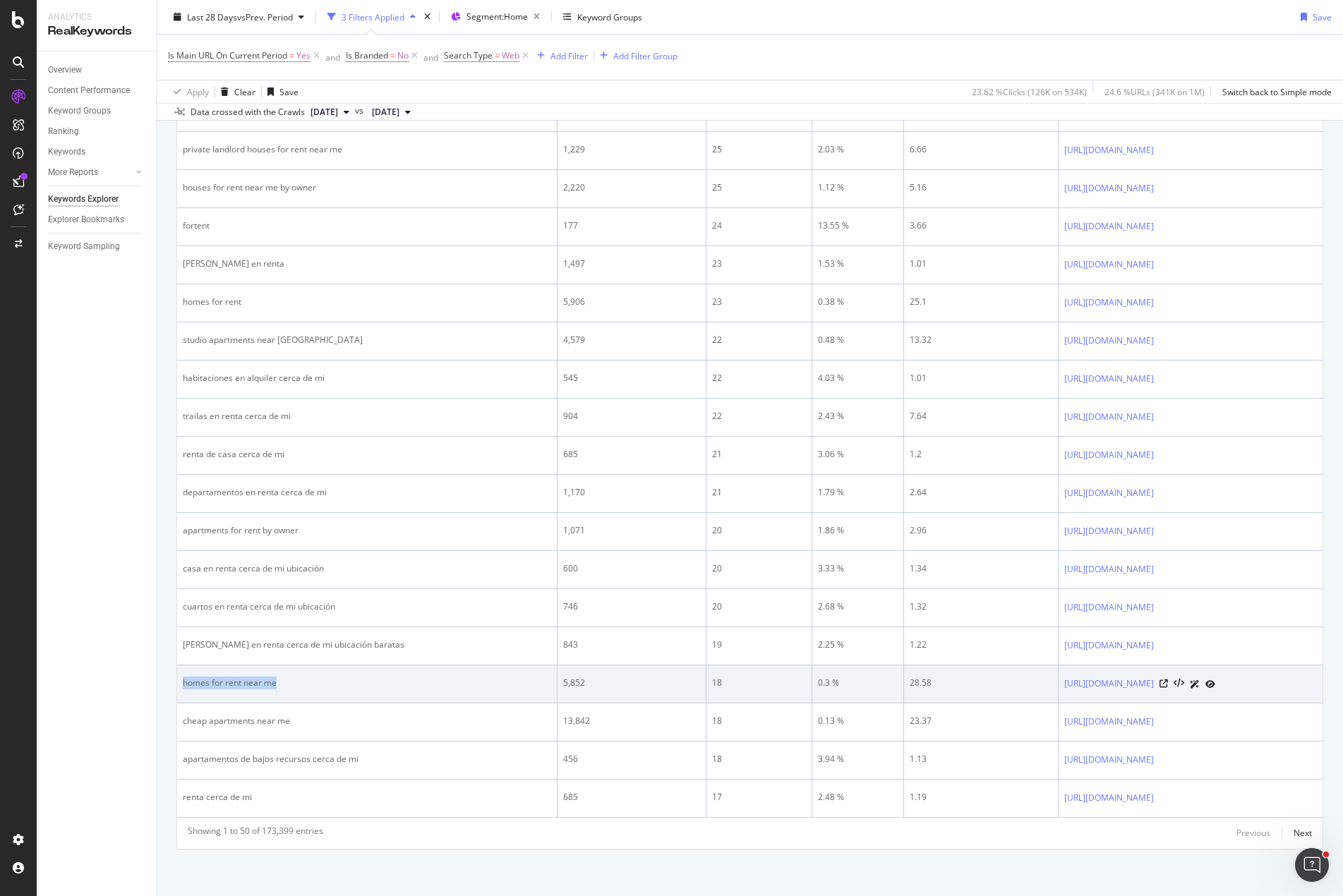
drag, startPoint x: 332, startPoint y: 679, endPoint x: 184, endPoint y: 680, distance: 148.0
click at [184, 680] on div "homes for rent near me" at bounding box center [367, 683] width 368 height 13
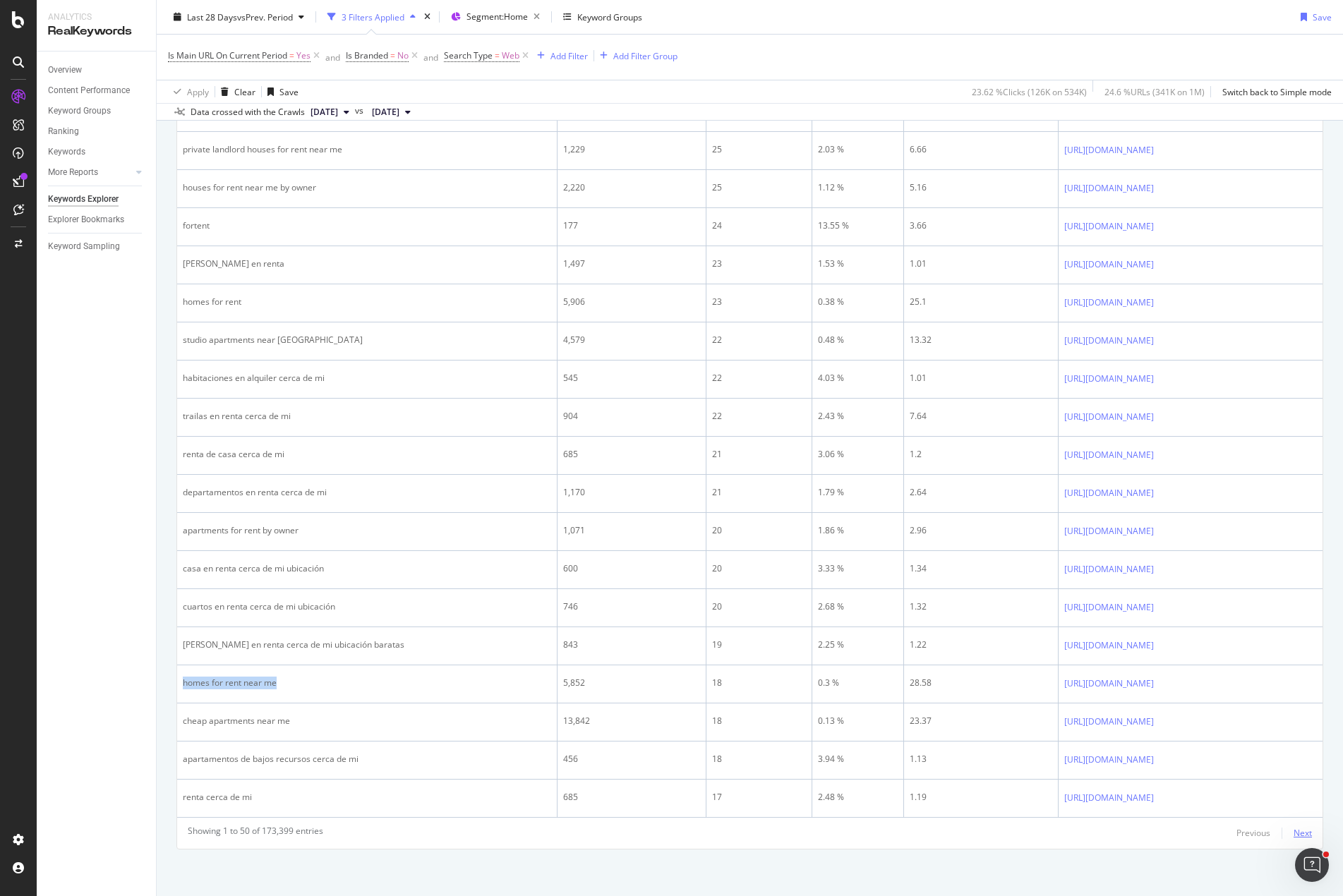
click at [1293, 830] on div "Next" at bounding box center [1303, 833] width 18 height 12
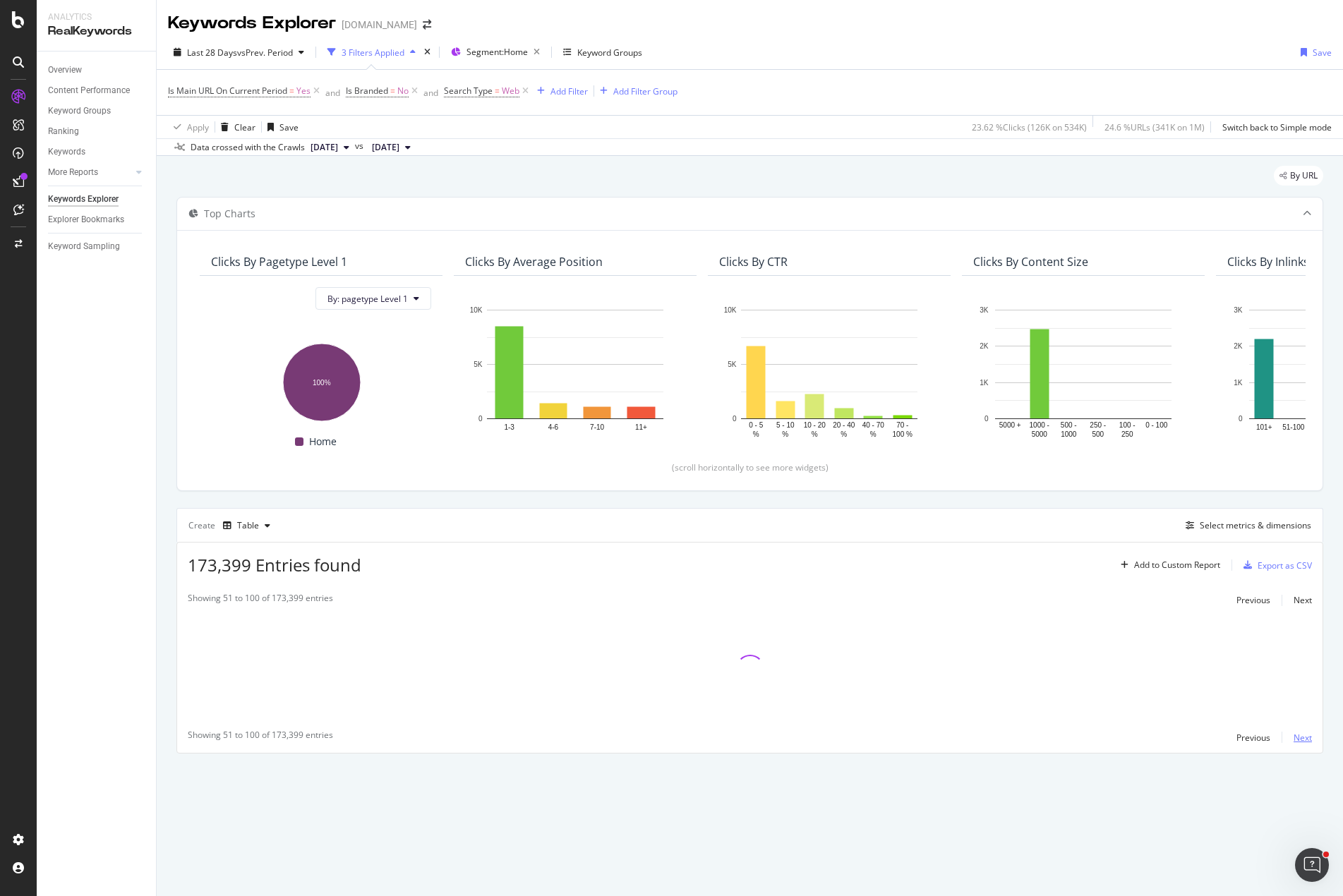
scroll to position [0, 0]
click at [911, 497] on div "Top Charts Clicks By pagetype Level 1 By: pagetype Level 1 Hold CTRL while clic…" at bounding box center [749, 475] width 1147 height 557
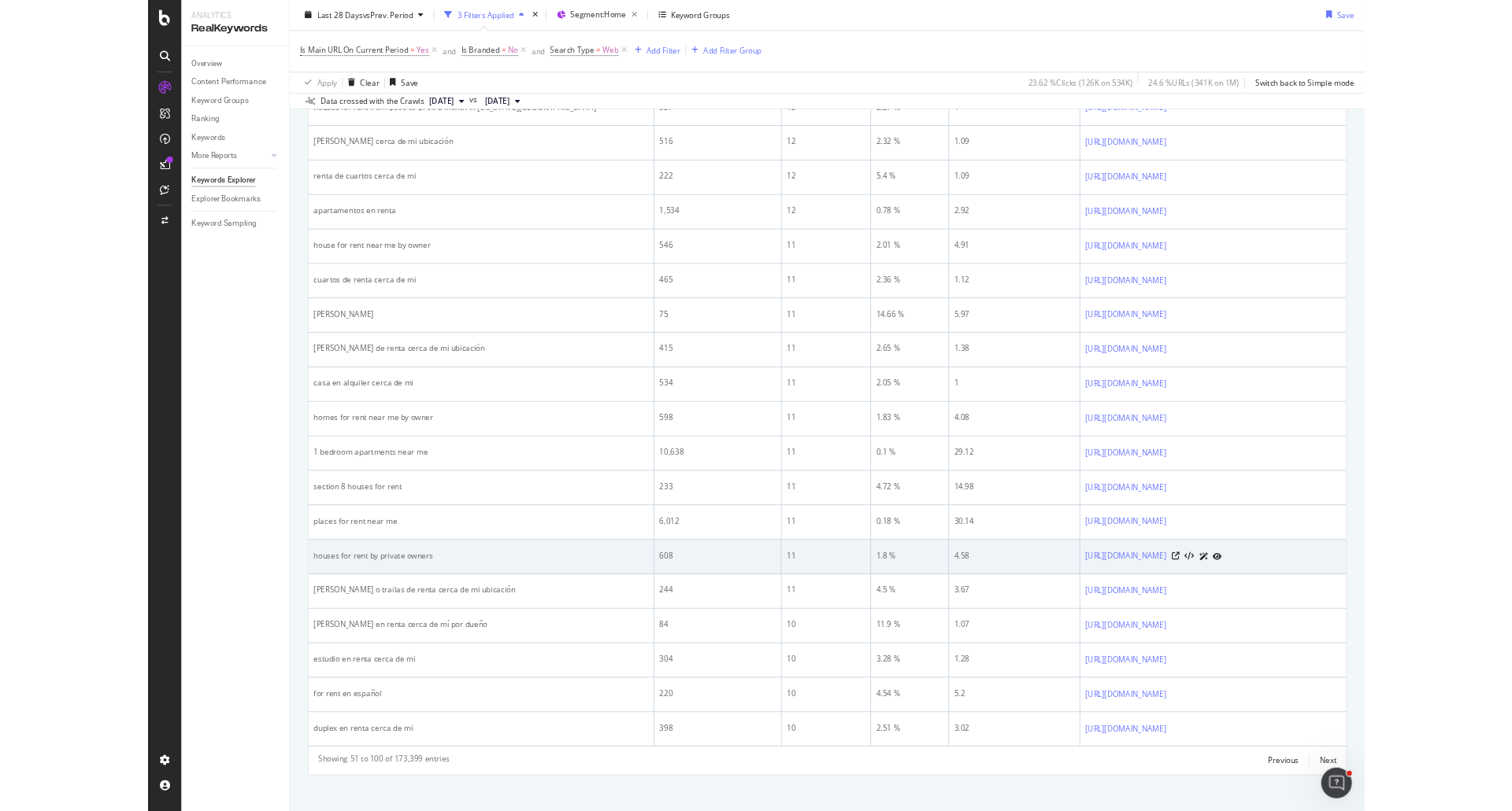
scroll to position [1941, 0]
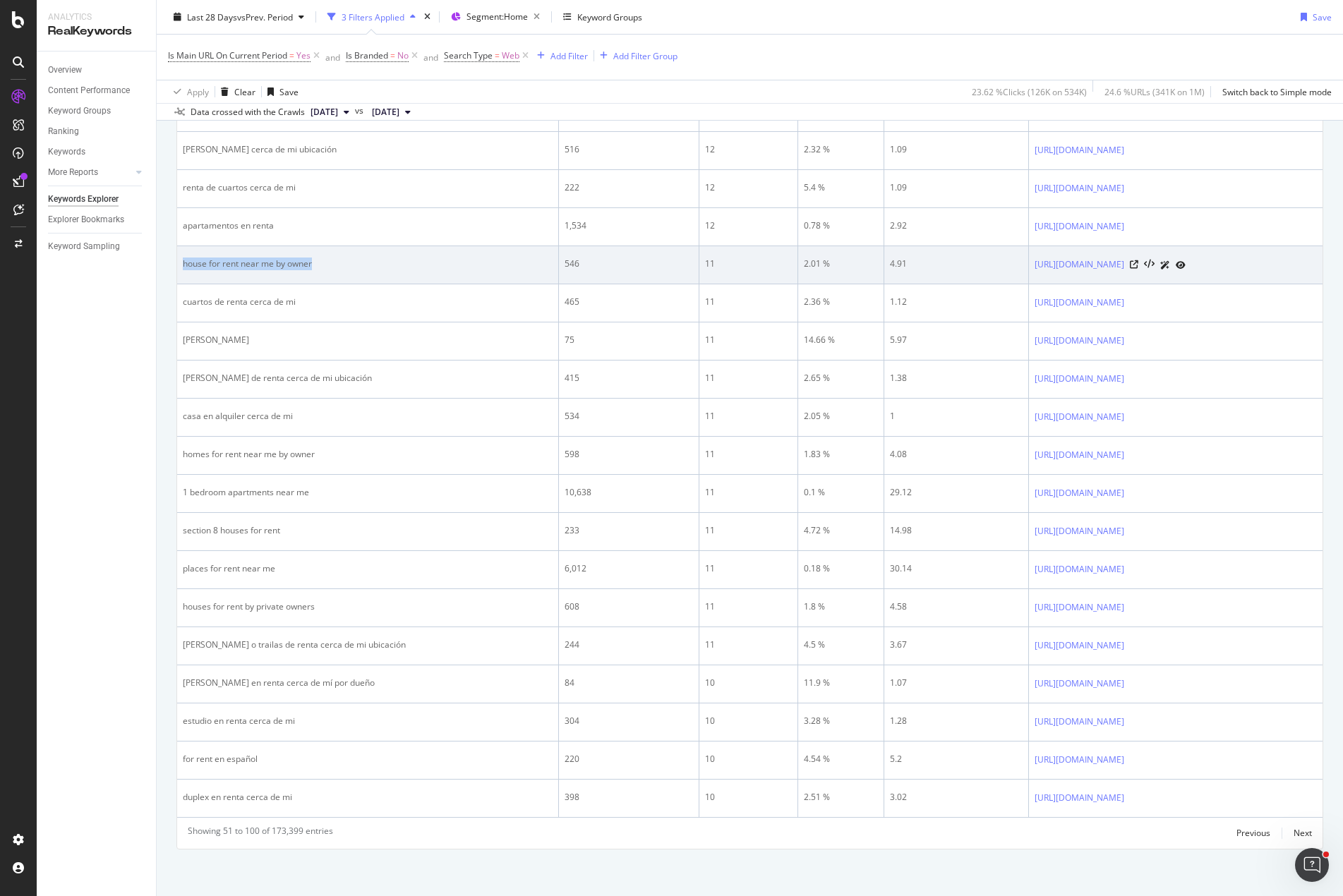
drag, startPoint x: 354, startPoint y: 264, endPoint x: 183, endPoint y: 273, distance: 171.2
click at [183, 273] on td "house for rent near me by owner" at bounding box center [368, 265] width 382 height 38
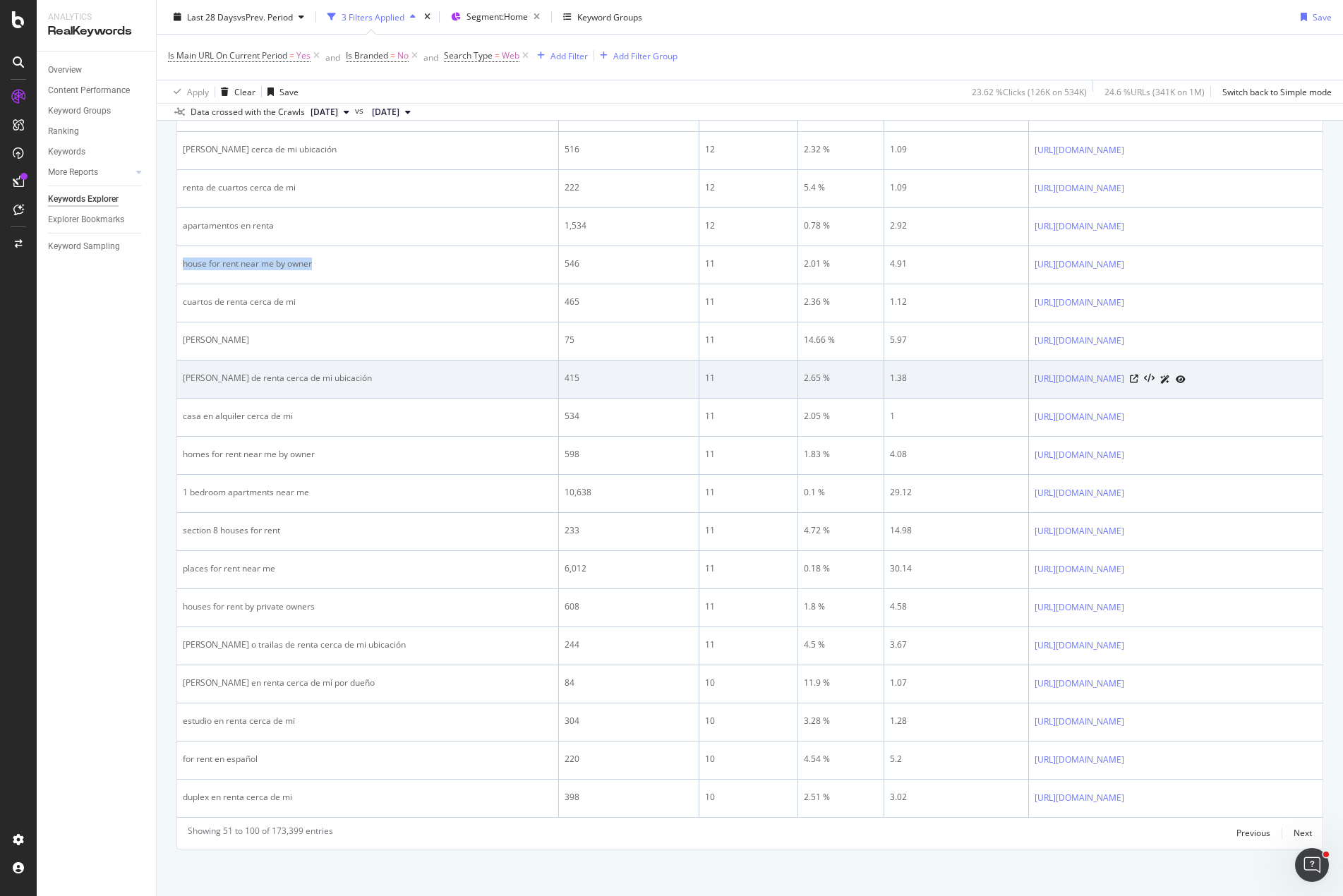
copy div "house for rent near me by owner"
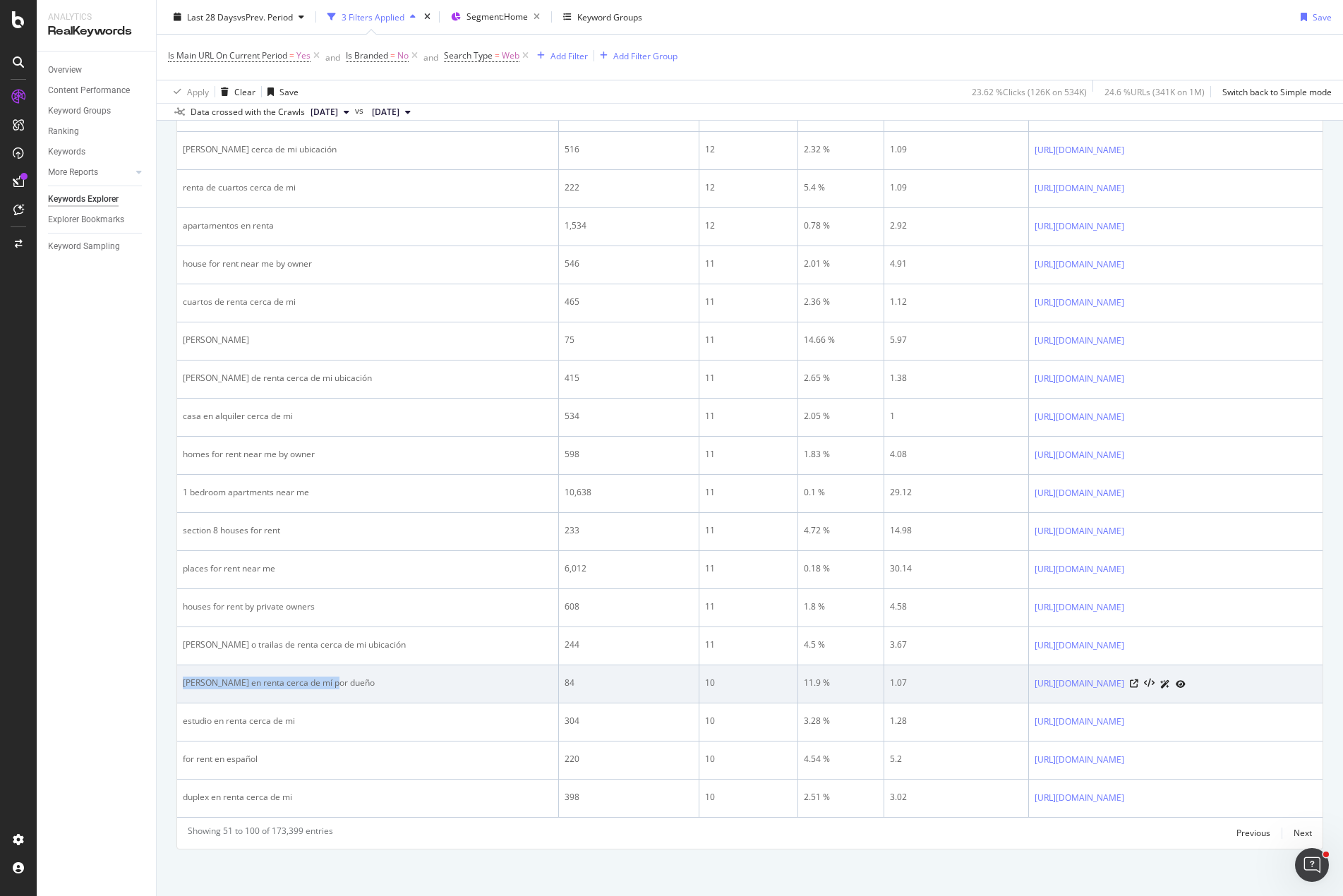
drag, startPoint x: 357, startPoint y: 684, endPoint x: 177, endPoint y: 681, distance: 180.0
click at [177, 681] on td "casas en renta cerca de mí por dueño" at bounding box center [368, 684] width 382 height 38
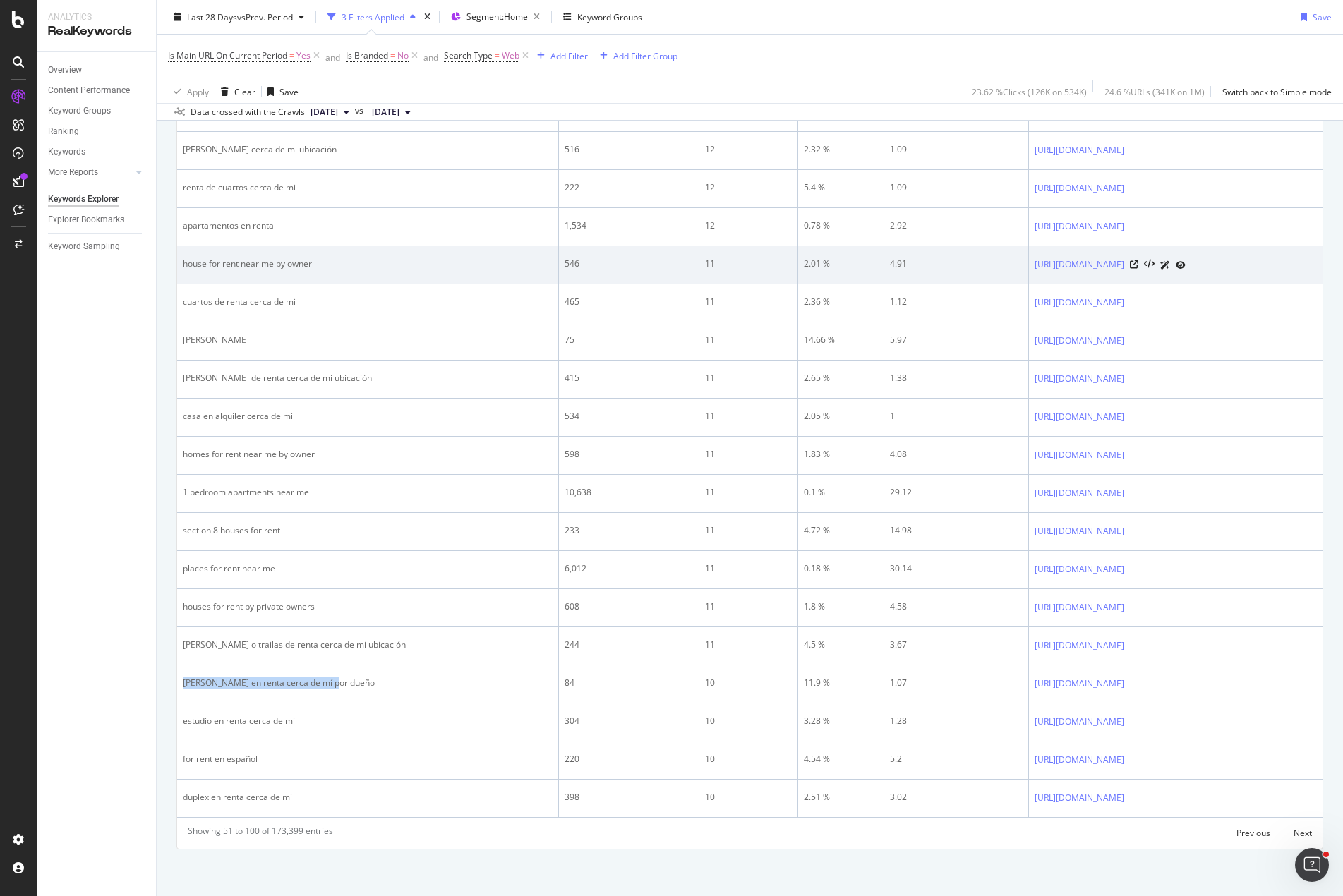
copy div "casas en renta cerca de mí por dueño"
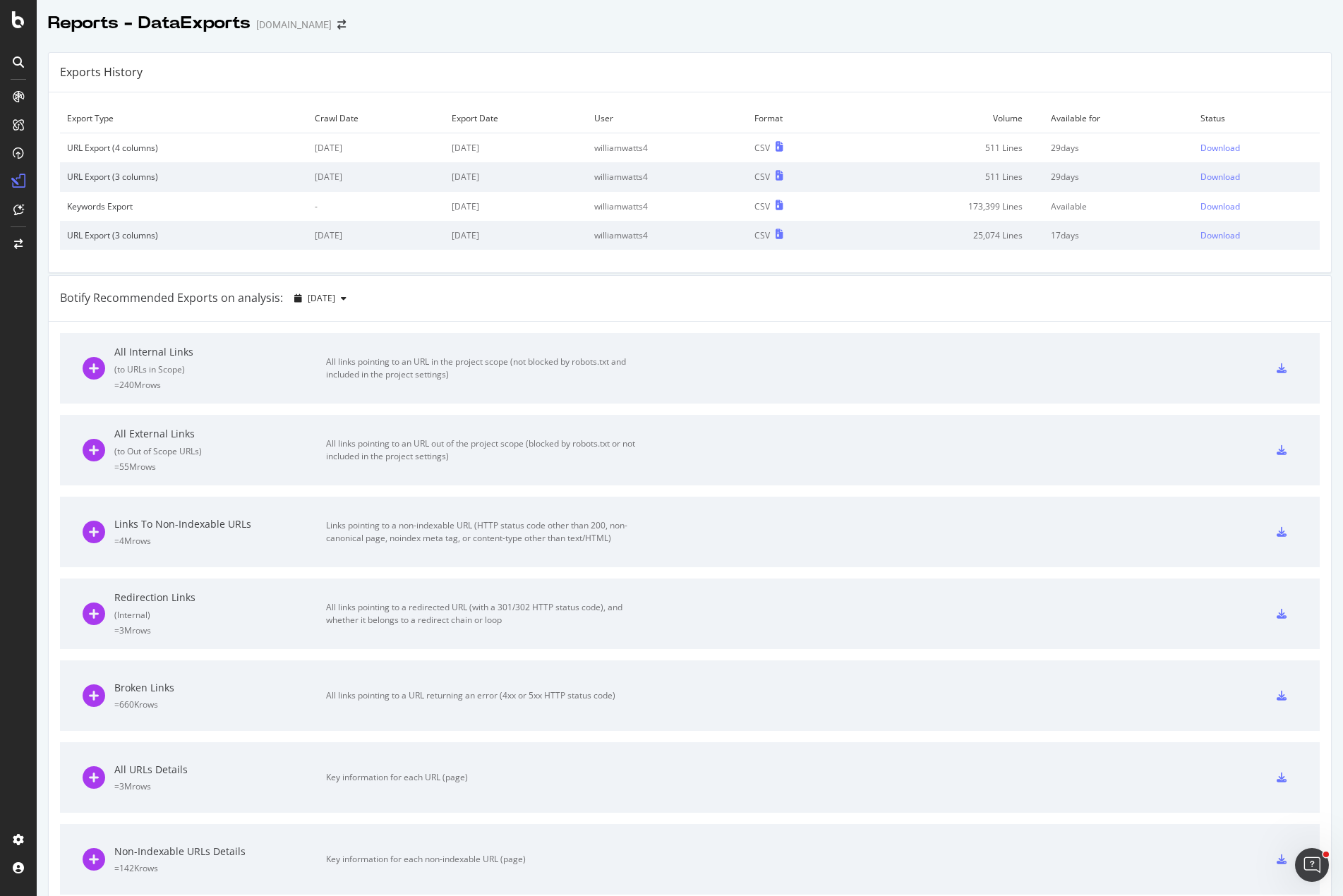
click at [800, 25] on div "Reports - DataExports [DOMAIN_NAME]" at bounding box center [690, 18] width 1306 height 35
click at [1208, 147] on div "Download" at bounding box center [1220, 148] width 40 height 12
click at [506, 36] on div at bounding box center [690, 37] width 1306 height 5
drag, startPoint x: 680, startPoint y: 154, endPoint x: 701, endPoint y: 147, distance: 22.1
